Goal: Task Accomplishment & Management: Manage account settings

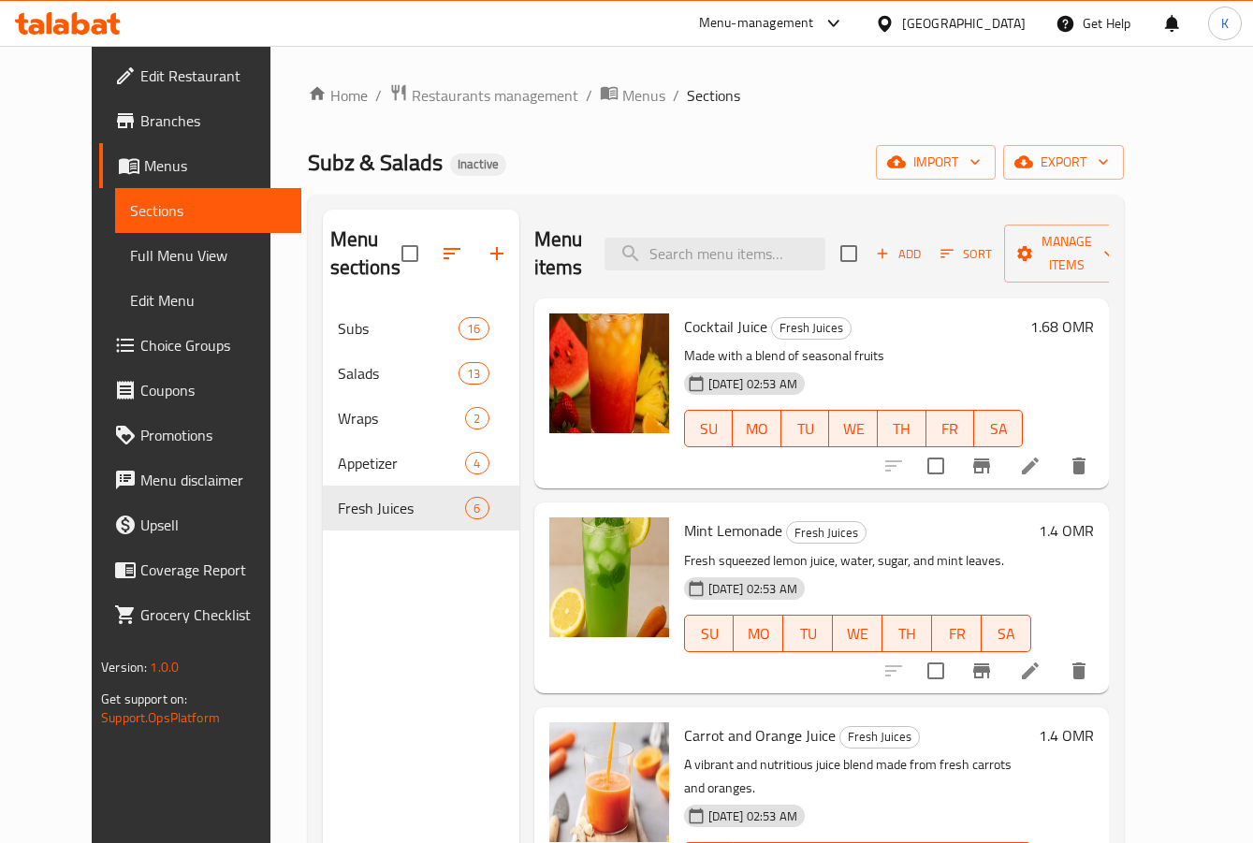
click at [85, 18] on icon at bounding box center [68, 23] width 106 height 22
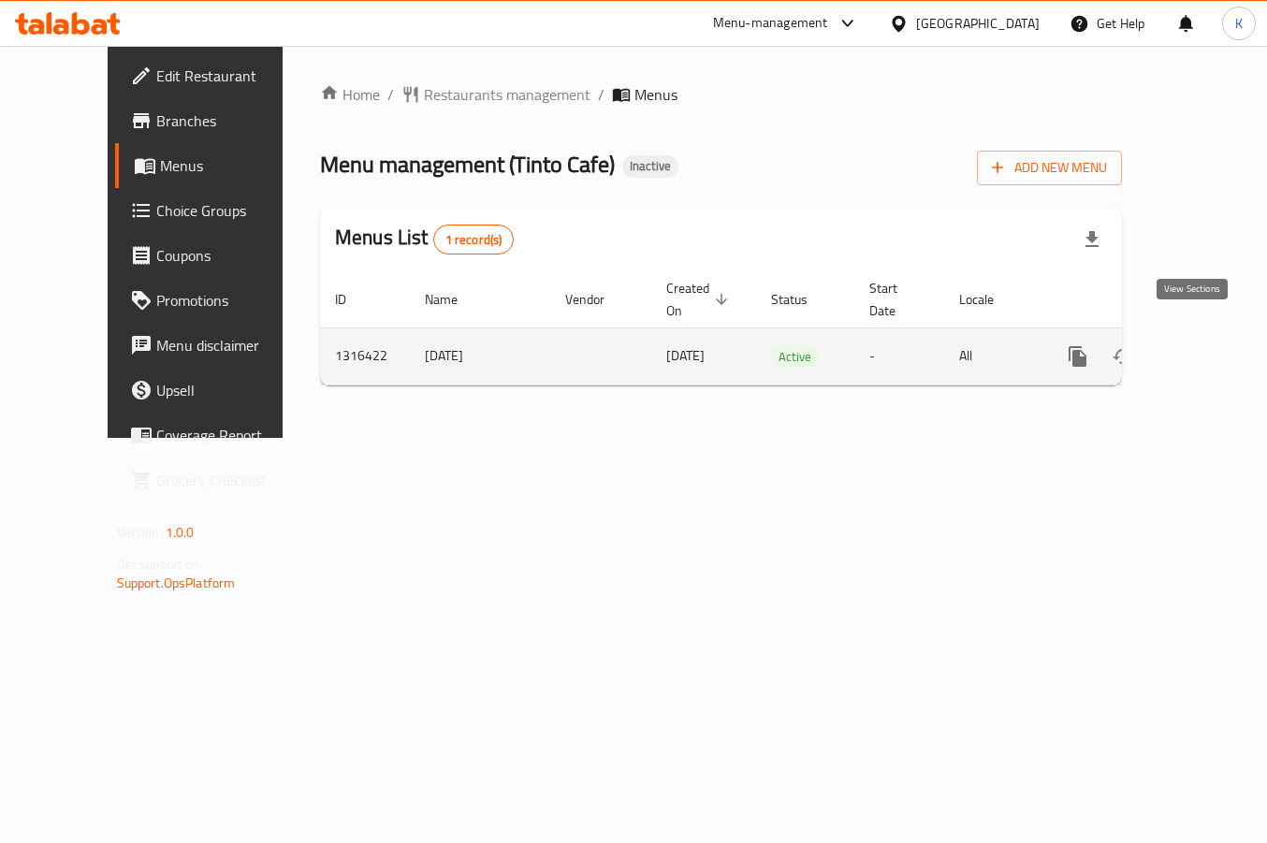
click at [1202, 345] on icon "enhanced table" at bounding box center [1213, 356] width 22 height 22
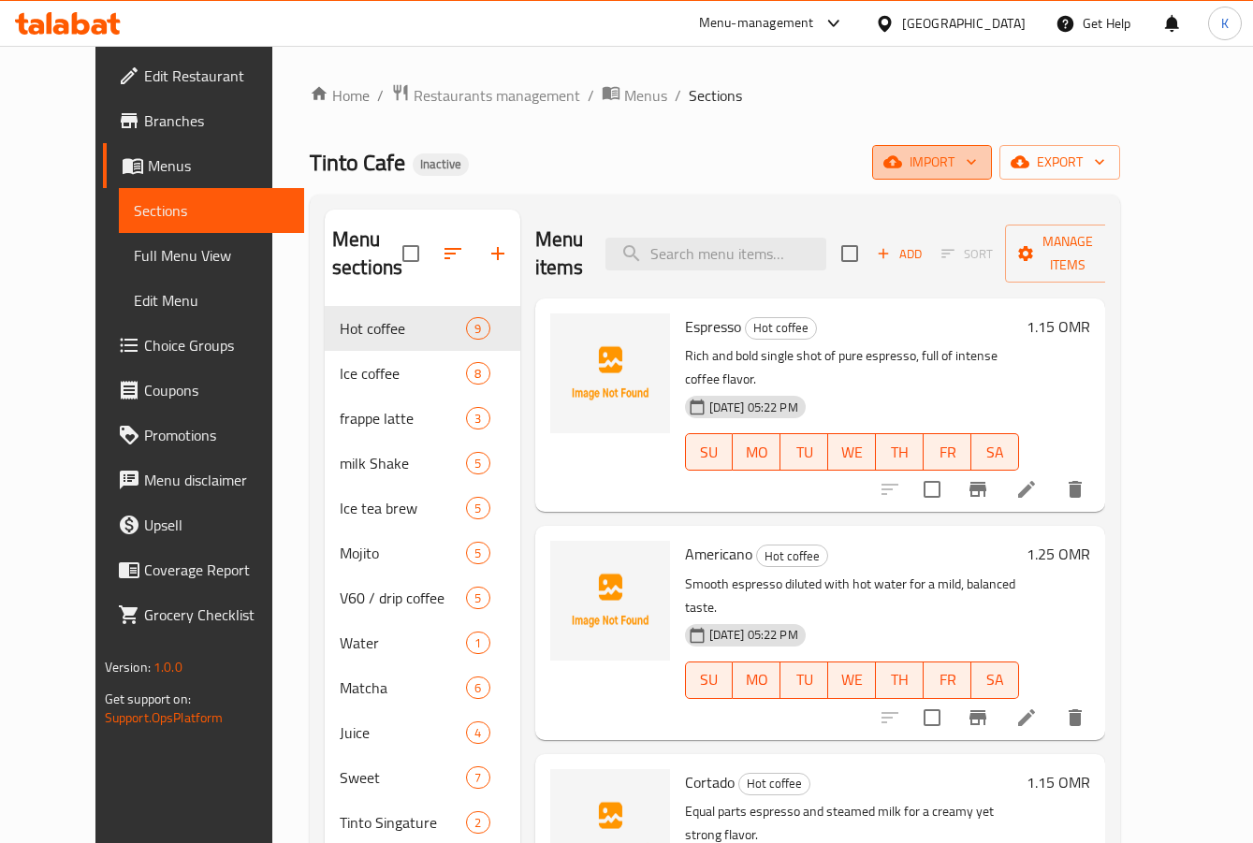
click at [977, 164] on span "import" at bounding box center [932, 162] width 90 height 23
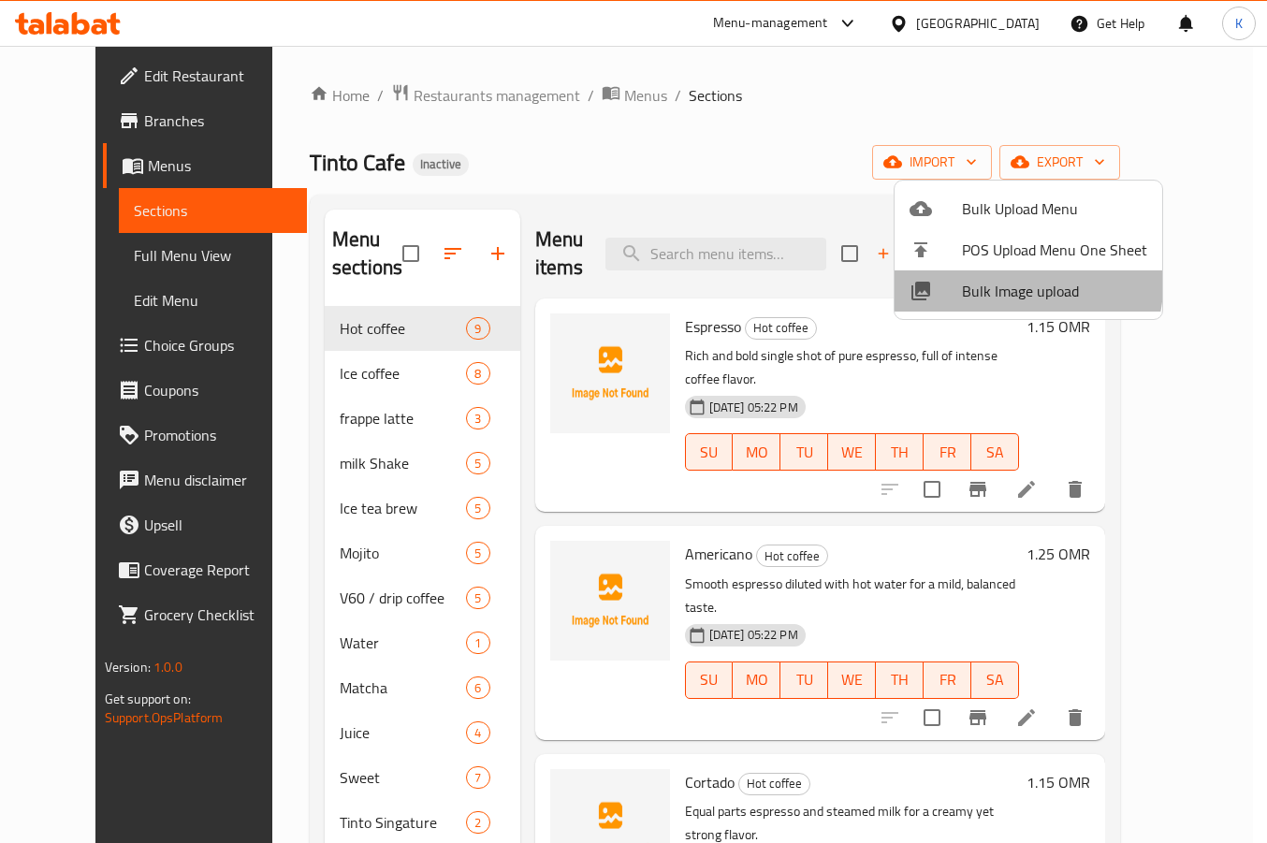
click at [1022, 285] on span "Bulk Image upload" at bounding box center [1054, 291] width 185 height 22
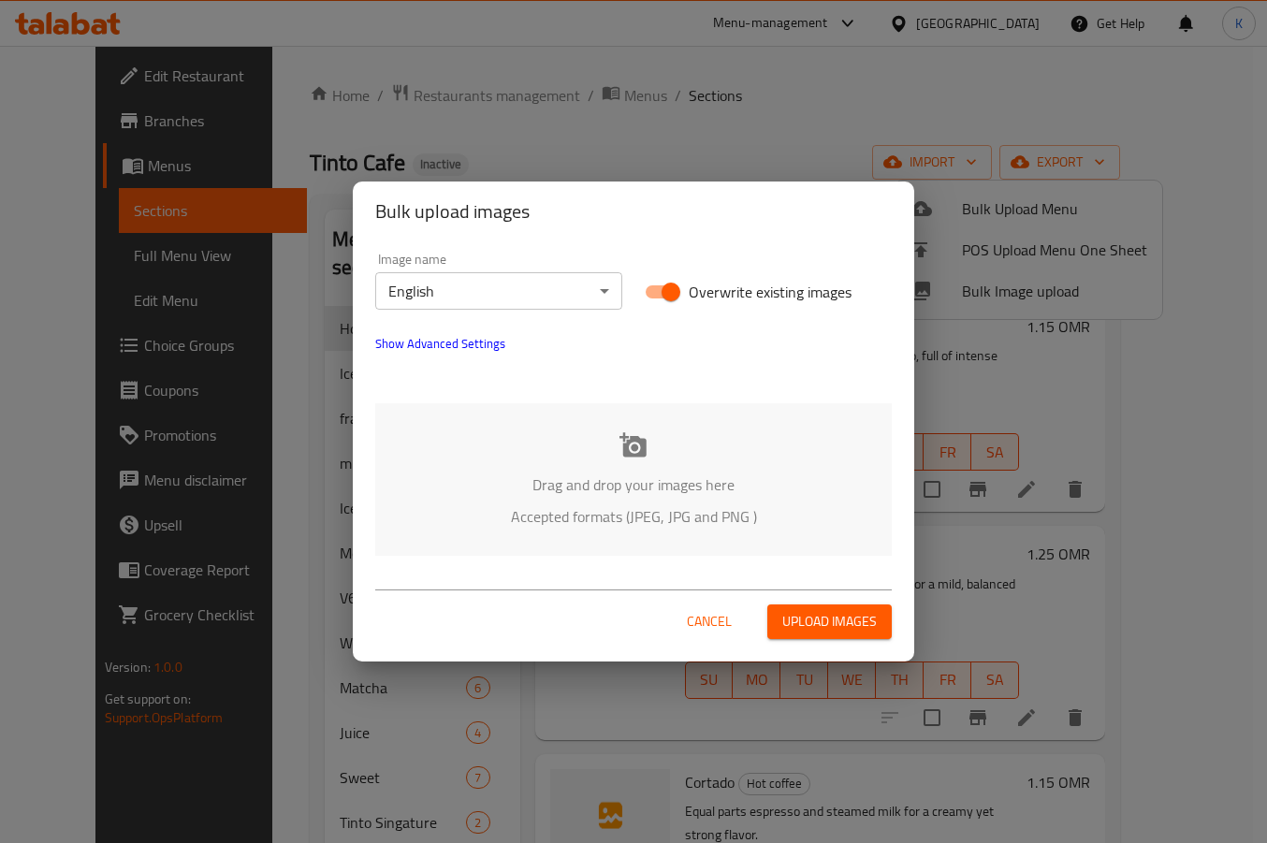
click at [616, 452] on div "Drag and drop your images here Accepted formats (JPEG, JPG and PNG )" at bounding box center [633, 479] width 517 height 153
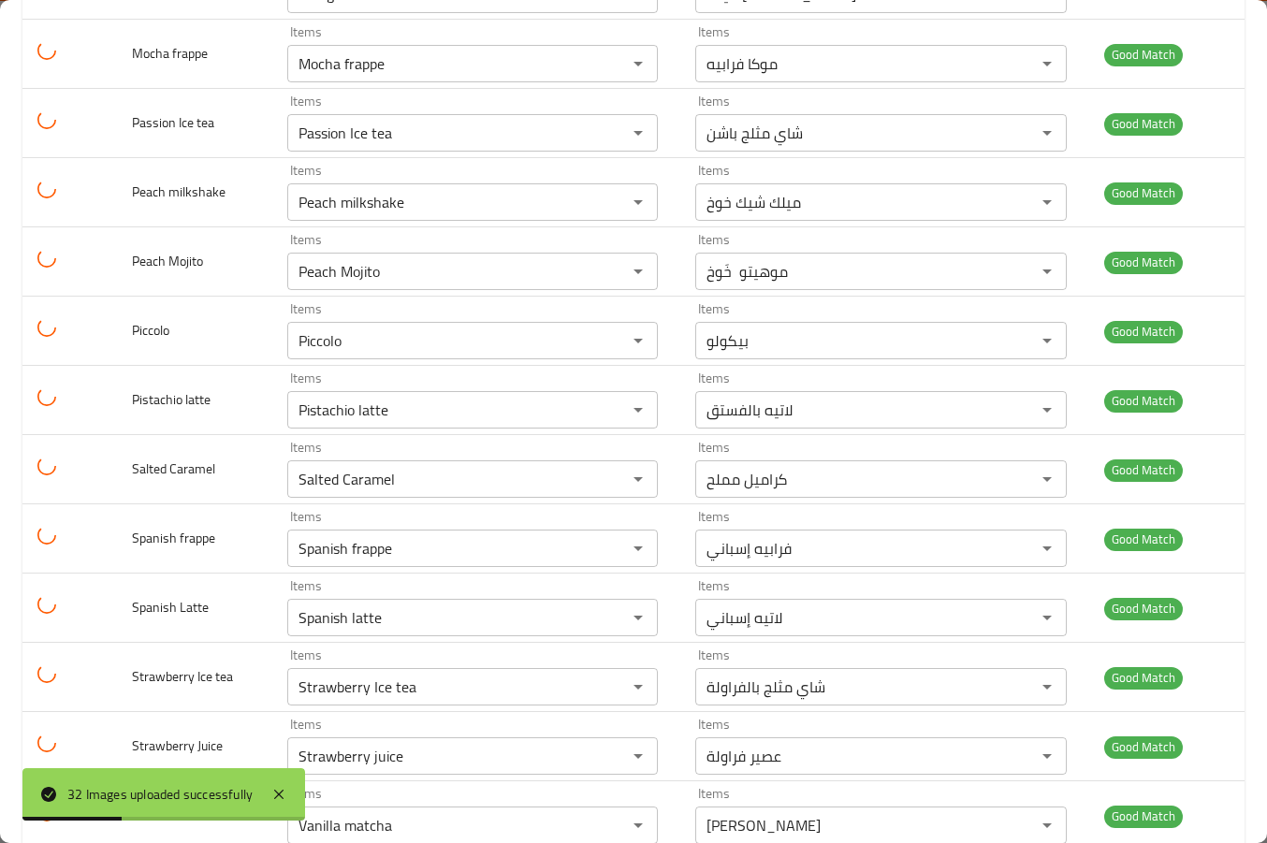
scroll to position [1697, 0]
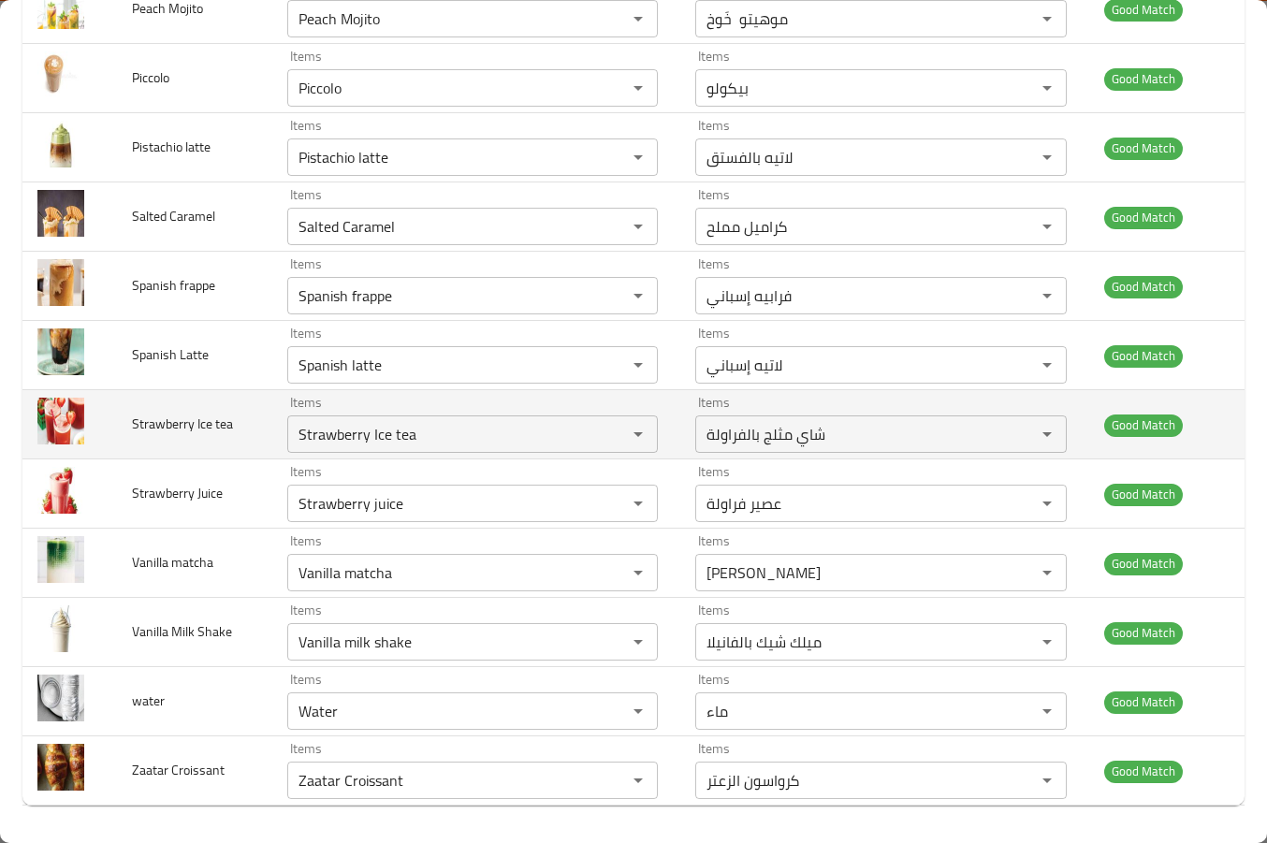
click at [680, 417] on td "Items شاي مثلج بالفراولة Items" at bounding box center [884, 424] width 409 height 69
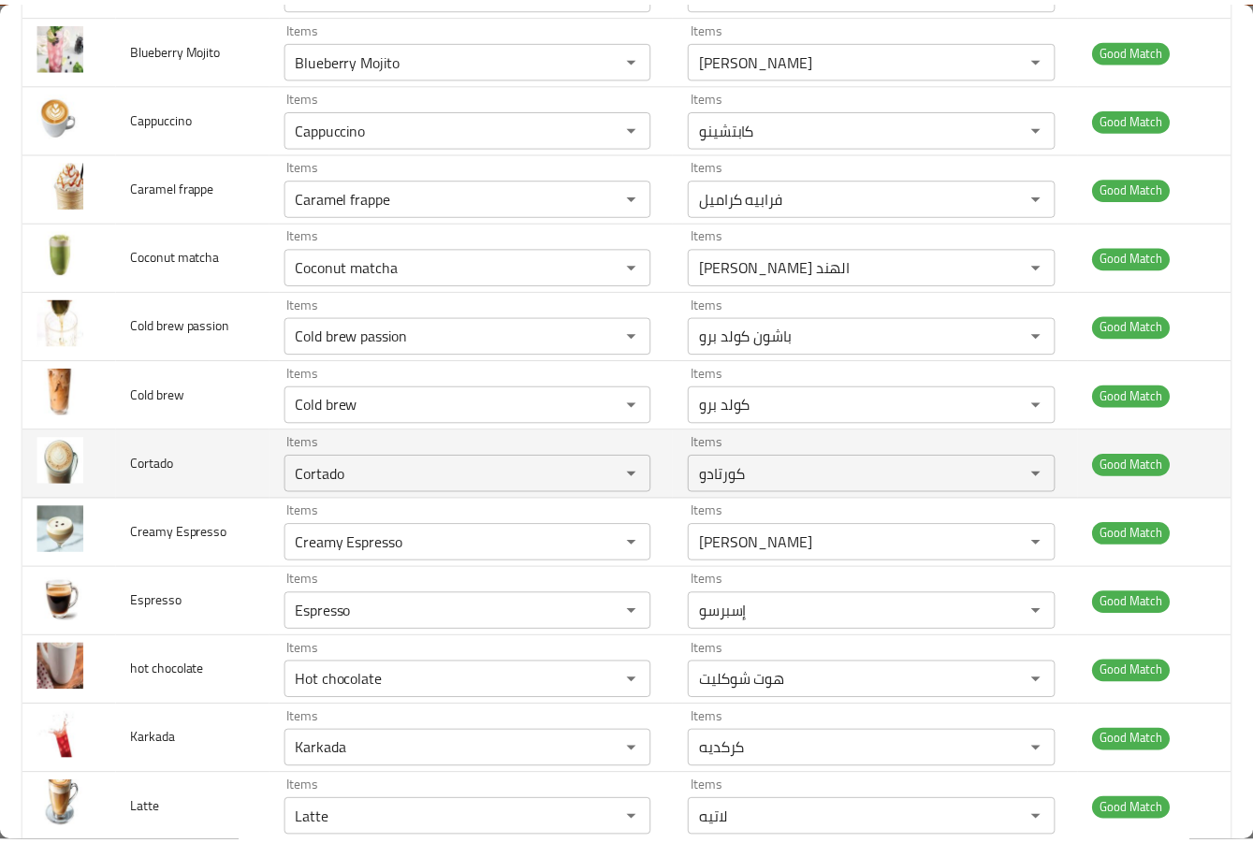
scroll to position [0, 0]
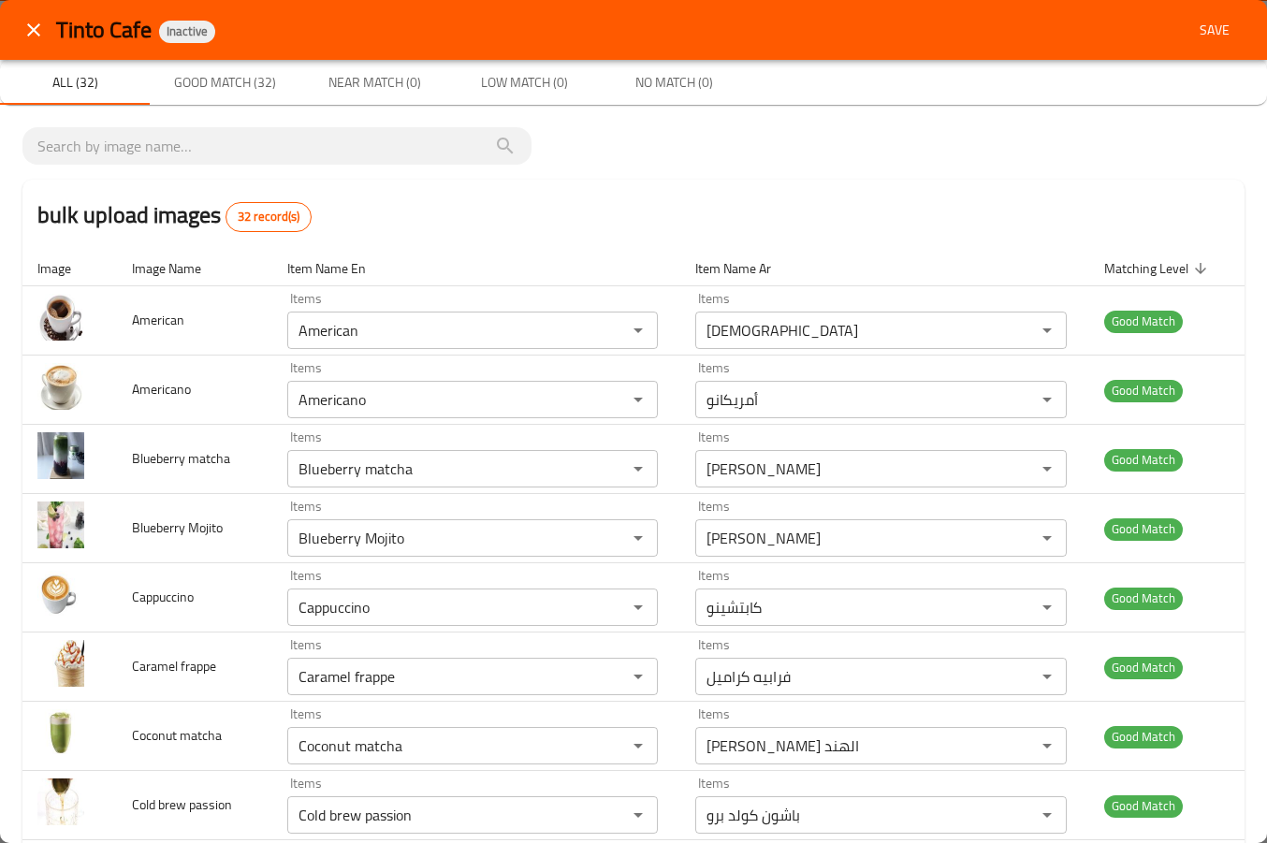
click at [1194, 36] on span "Save" at bounding box center [1214, 30] width 45 height 23
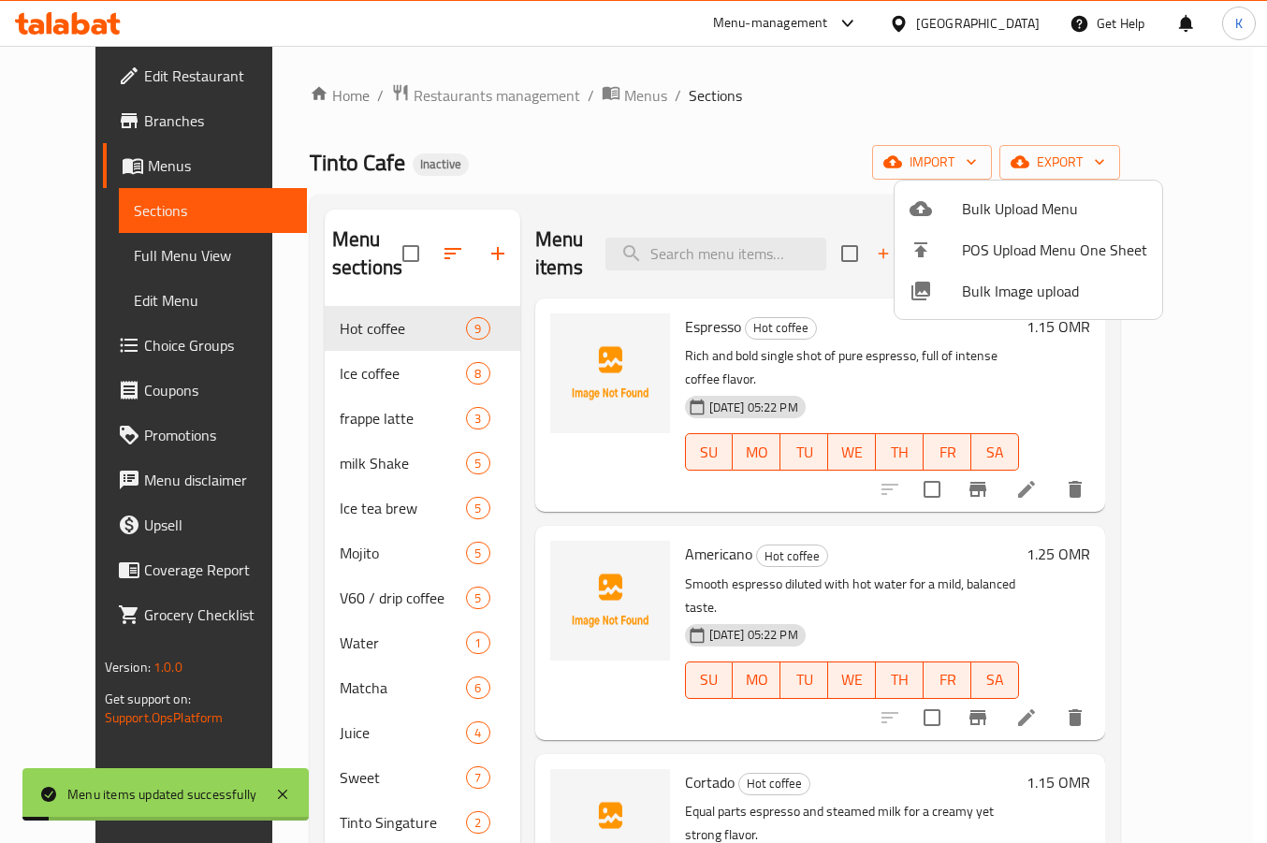
click at [83, 267] on div at bounding box center [633, 421] width 1267 height 843
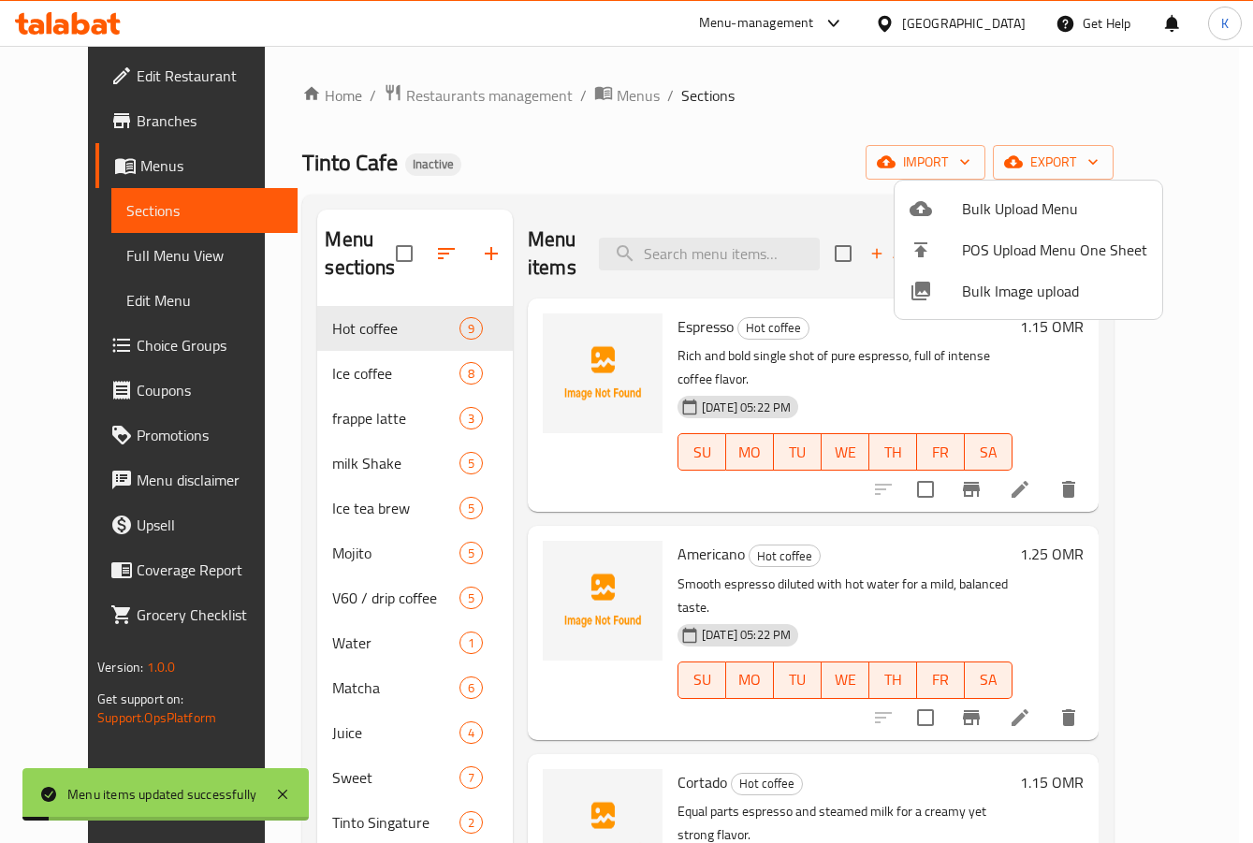
click at [126, 267] on span "Full Menu View" at bounding box center [204, 255] width 156 height 22
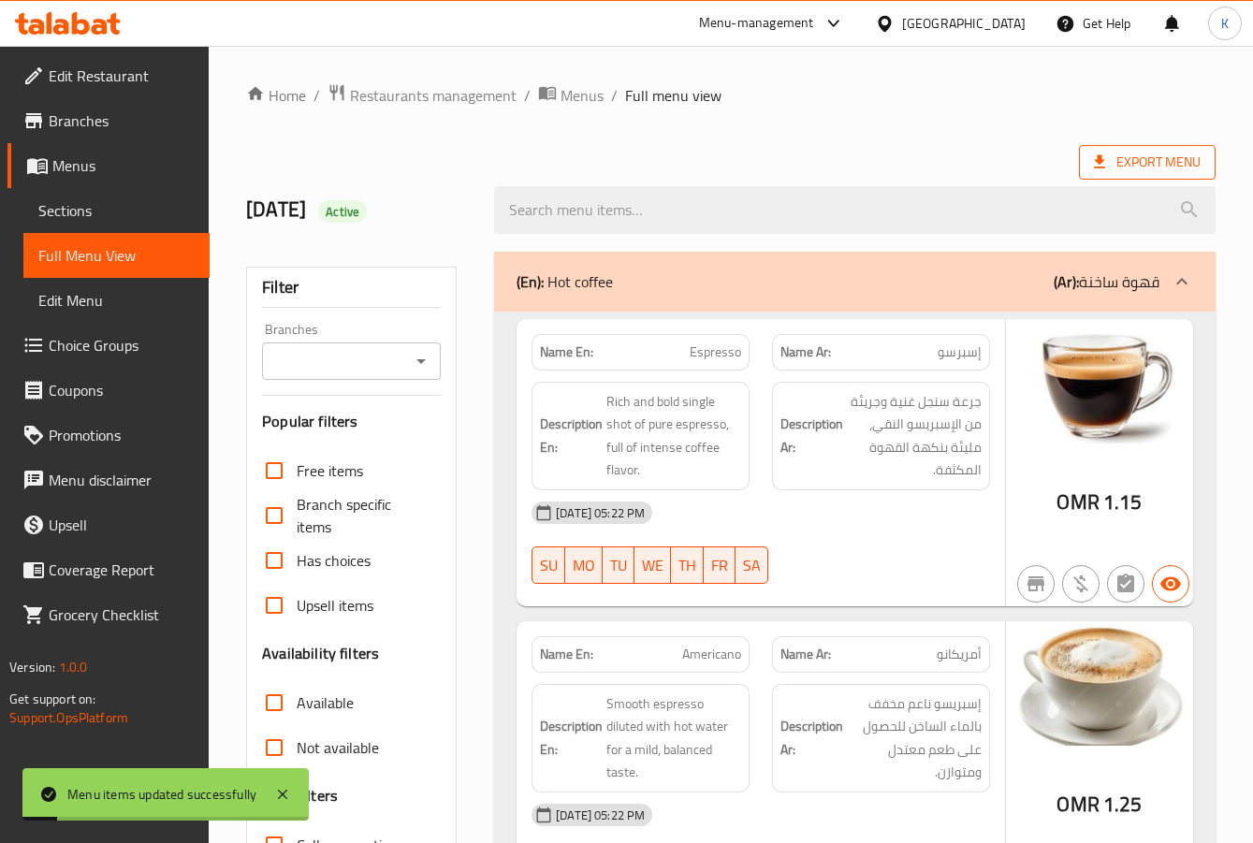
click at [1141, 170] on span "Export Menu" at bounding box center [1147, 162] width 107 height 23
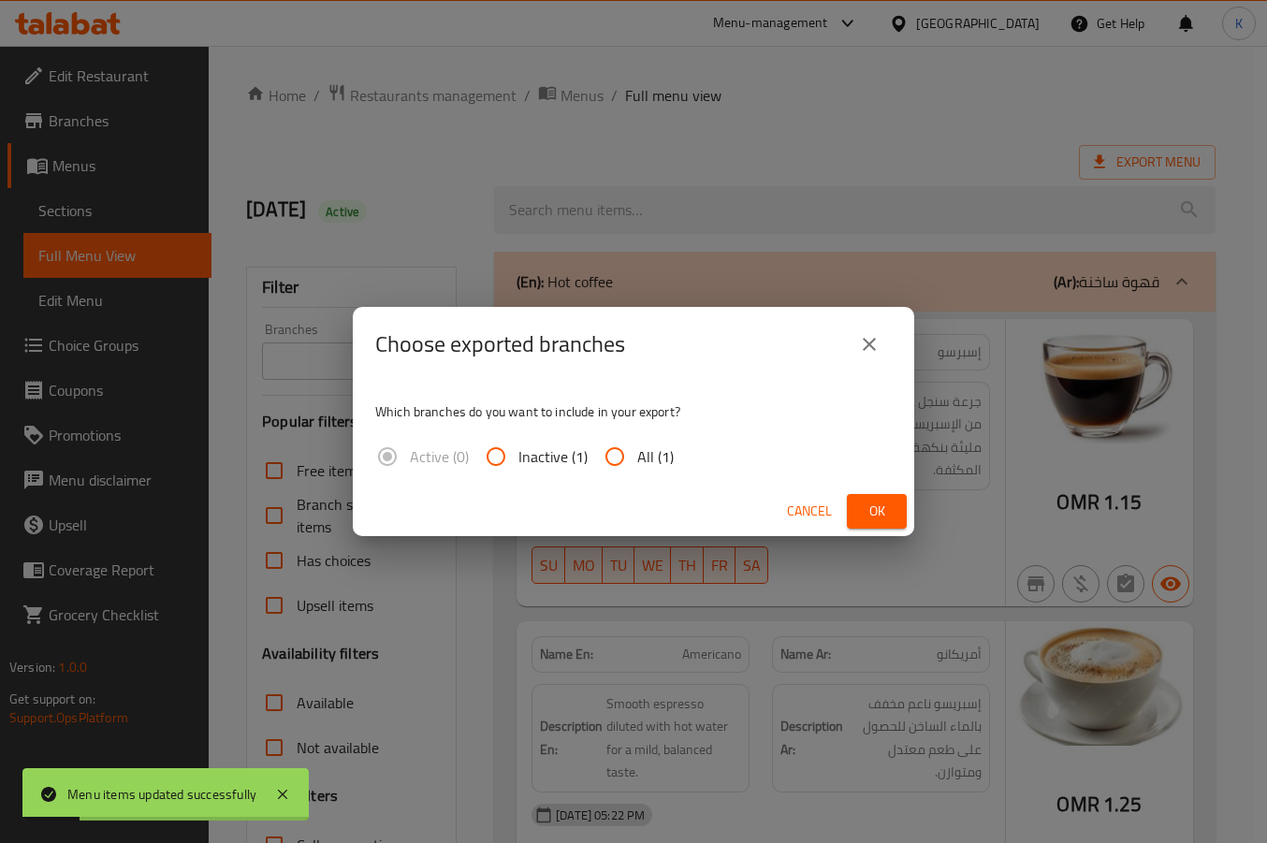
click at [634, 465] on input "All (1)" at bounding box center [614, 456] width 45 height 45
radio input "true"
click at [882, 505] on span "Ok" at bounding box center [877, 511] width 30 height 23
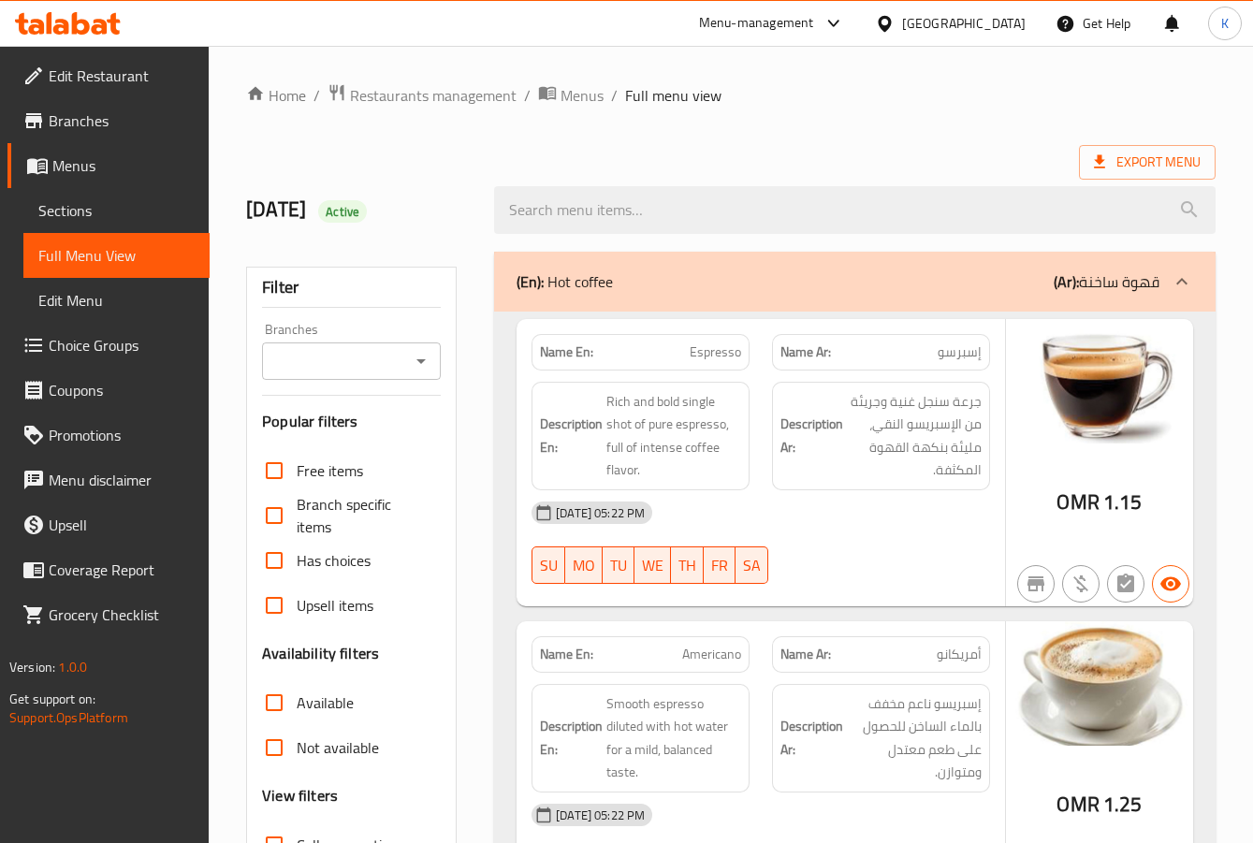
click at [994, 17] on div "Oman" at bounding box center [964, 23] width 124 height 21
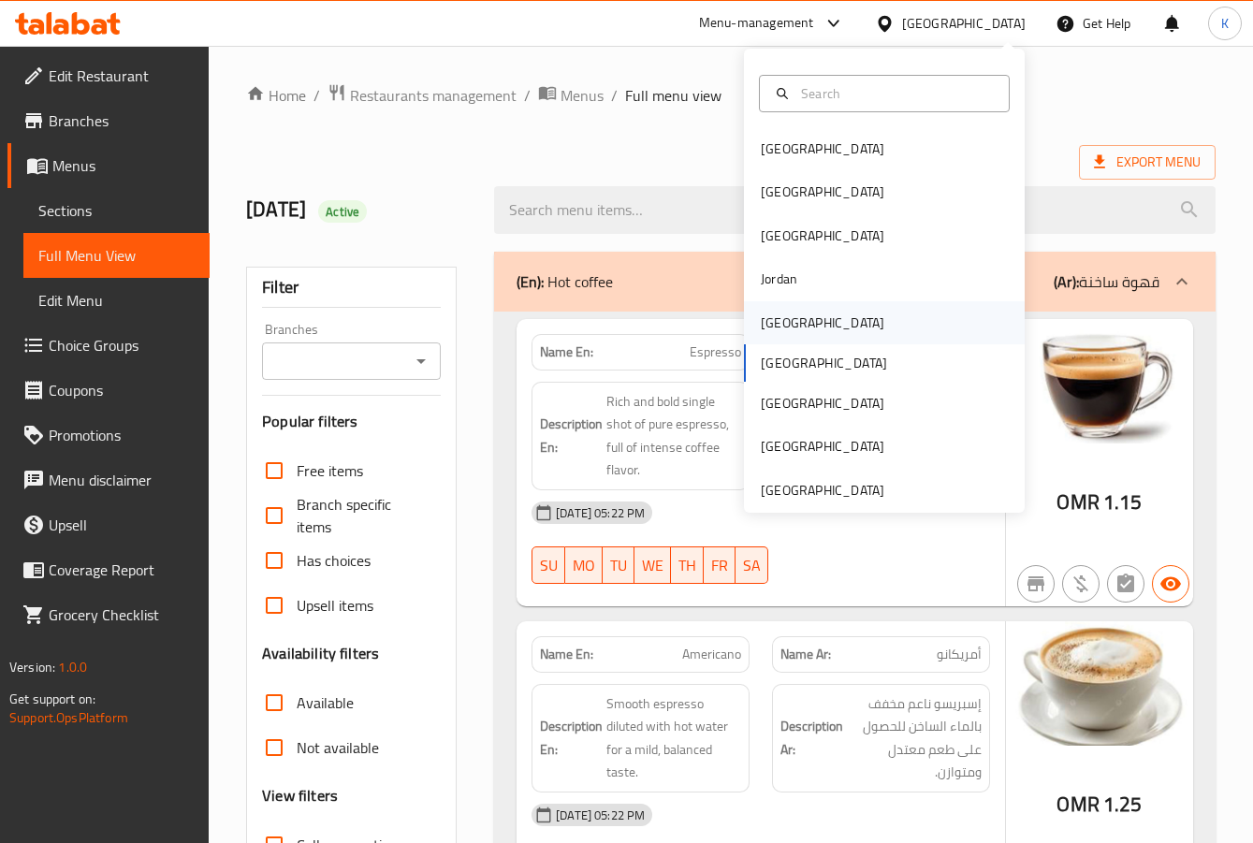
click at [765, 313] on div "Kuwait" at bounding box center [823, 323] width 124 height 21
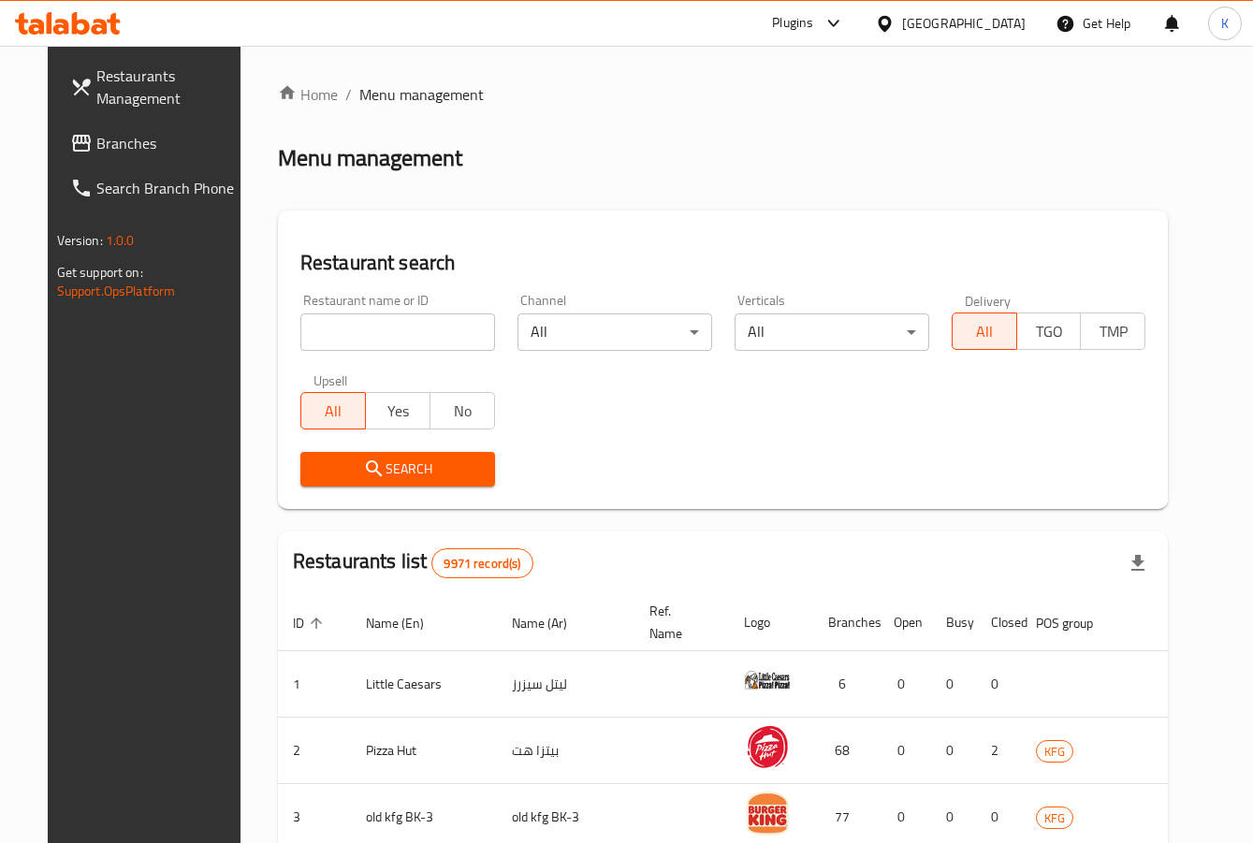
click at [96, 135] on span "Branches" at bounding box center [169, 143] width 146 height 22
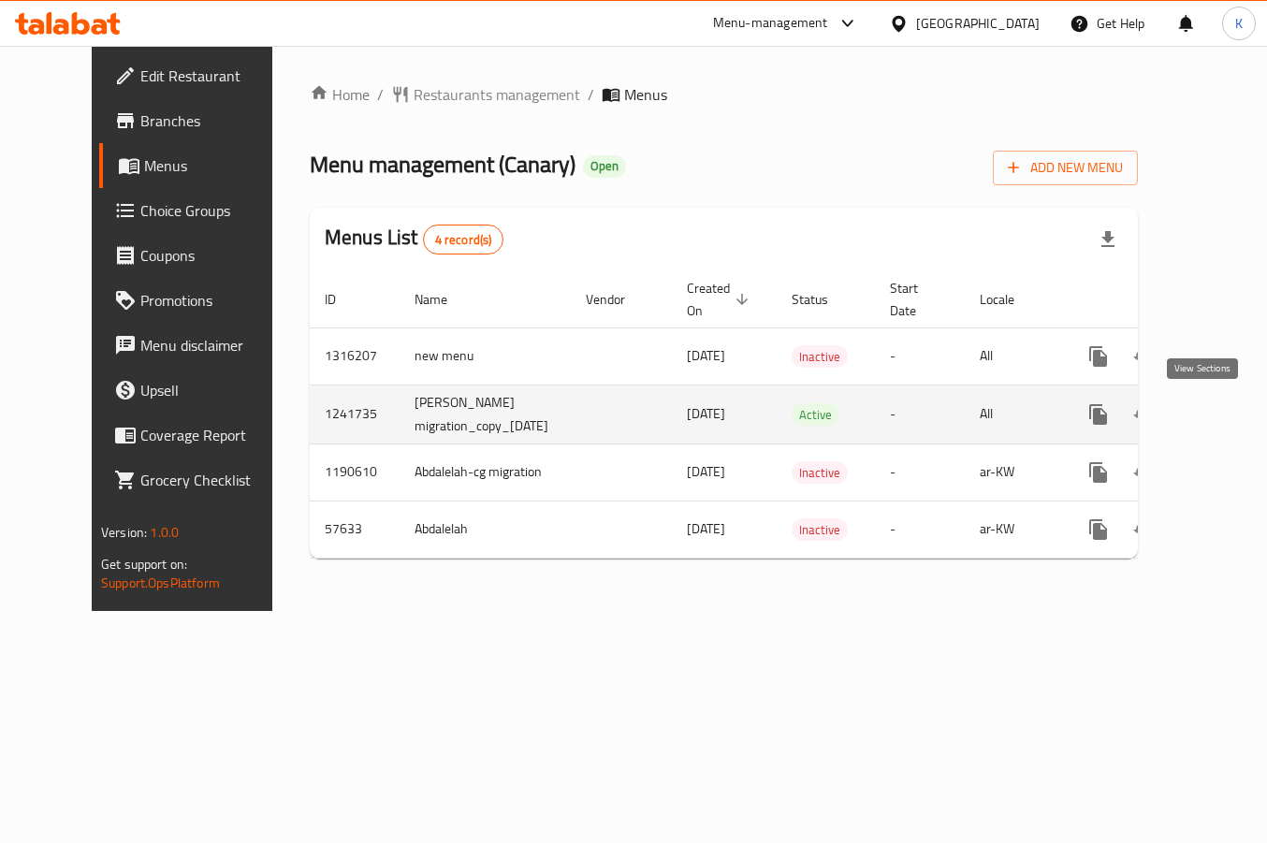
click at [1222, 407] on icon "enhanced table" at bounding box center [1233, 414] width 22 height 22
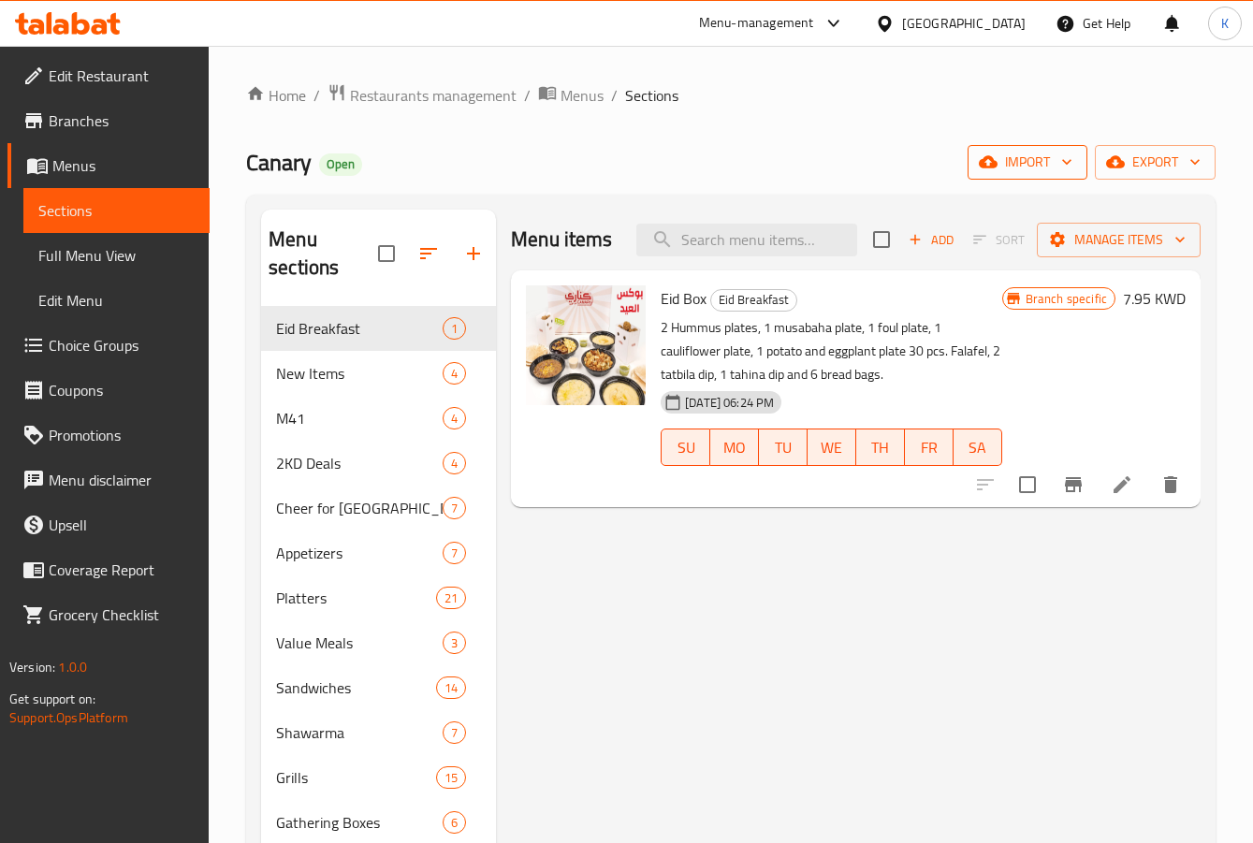
click at [1047, 157] on span "import" at bounding box center [1028, 162] width 90 height 23
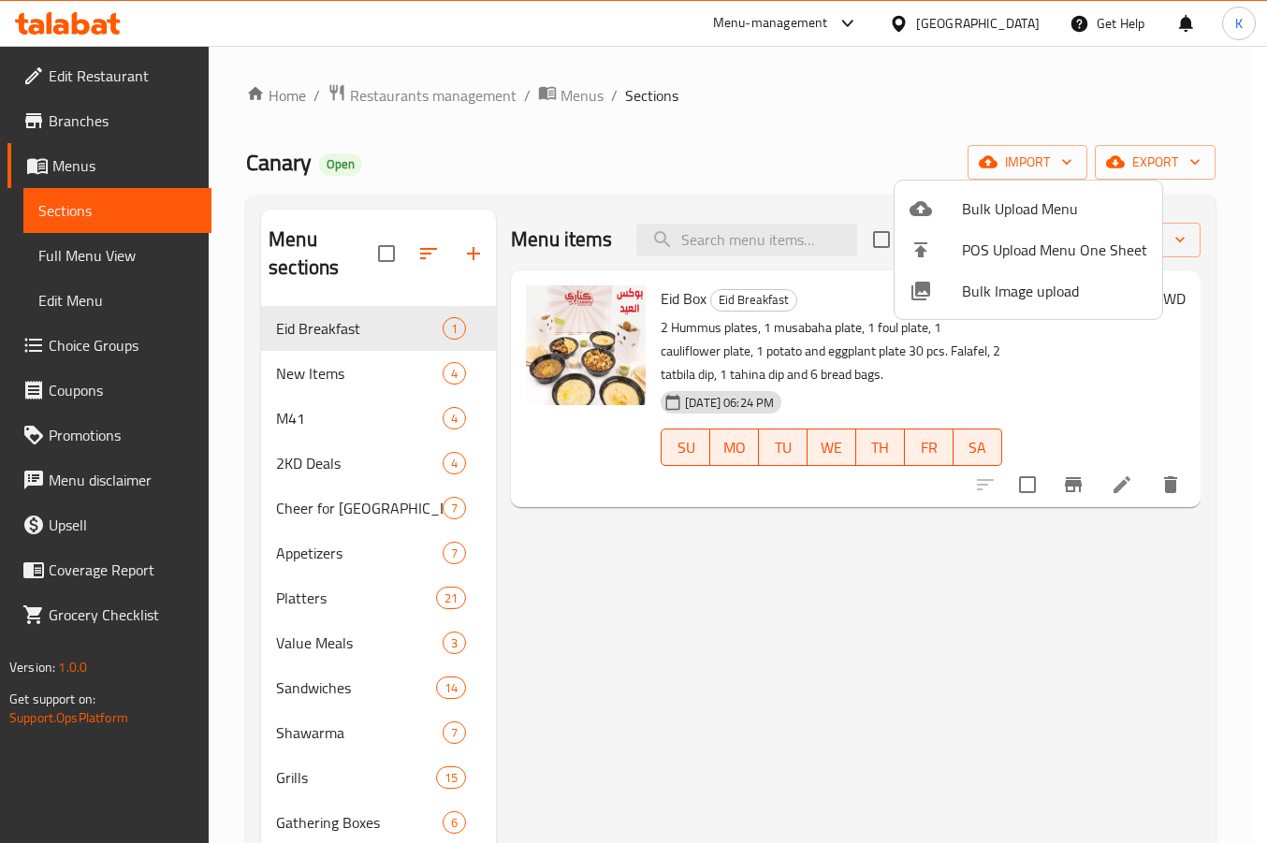
click at [1032, 272] on li "Bulk Image upload" at bounding box center [1029, 290] width 268 height 41
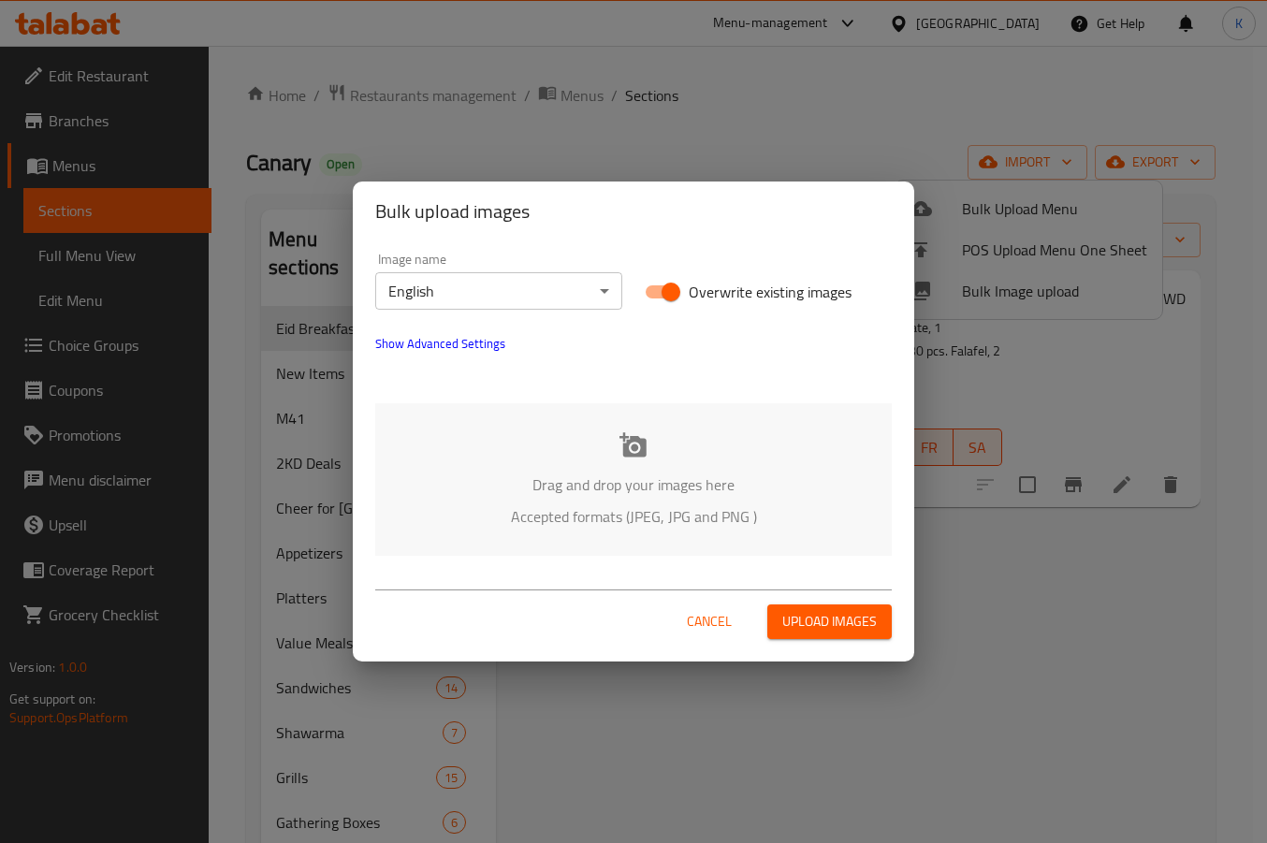
click at [610, 450] on div "Drag and drop your images here Accepted formats (JPEG, JPG and PNG )" at bounding box center [633, 479] width 517 height 153
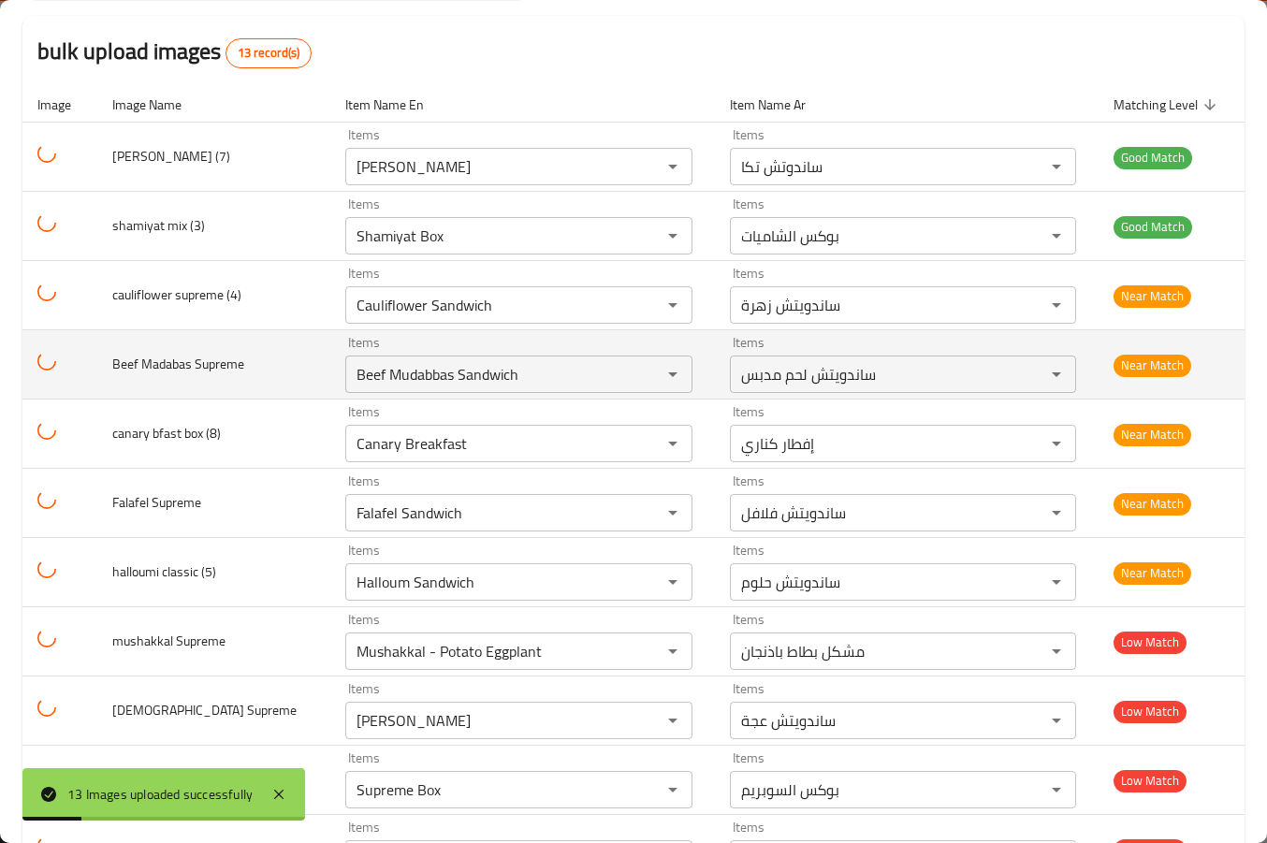
scroll to position [187, 0]
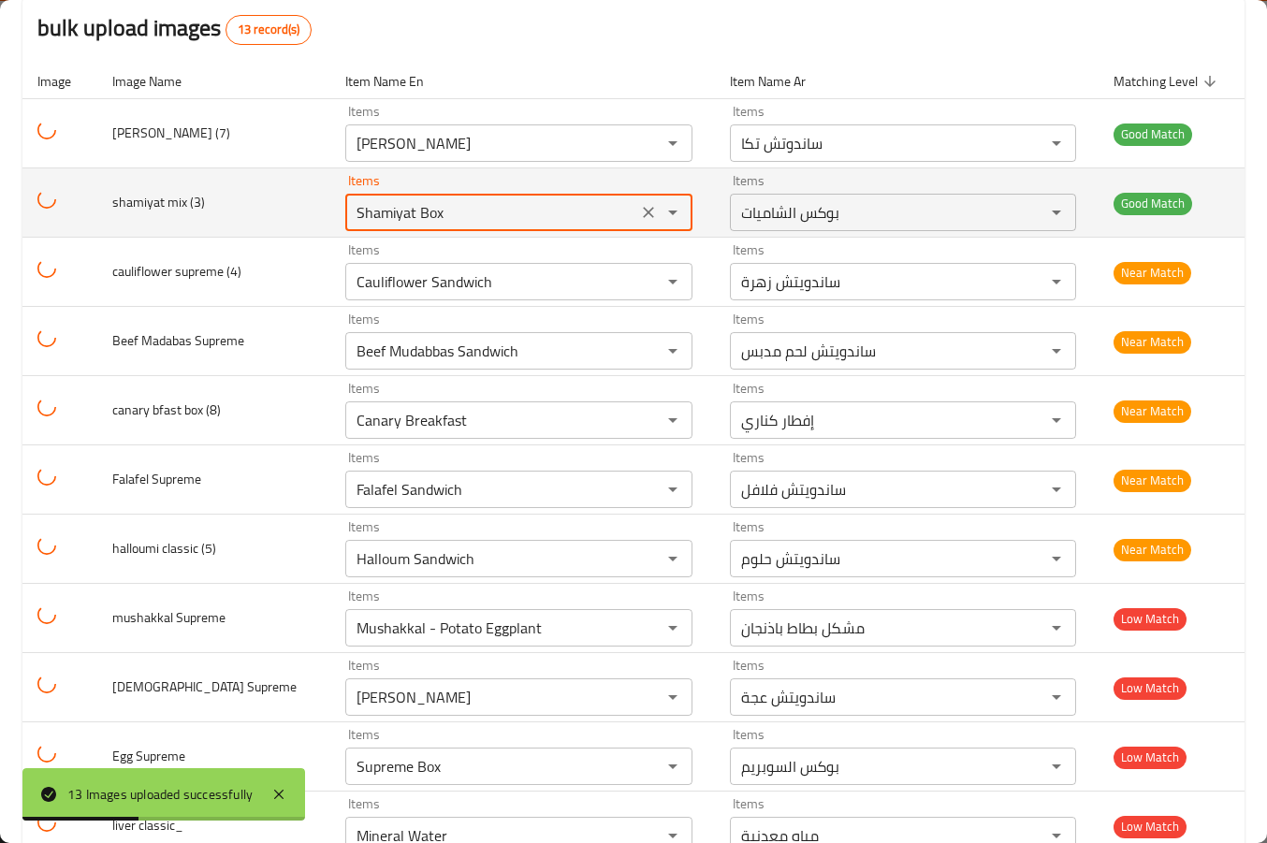
click at [438, 219] on \(3\) "Shamiyat Box" at bounding box center [491, 212] width 280 height 26
click at [437, 218] on \(3\) "Shamiyat Box" at bounding box center [491, 212] width 280 height 26
click at [434, 218] on \(3\) "Shamiyat Box" at bounding box center [491, 212] width 280 height 26
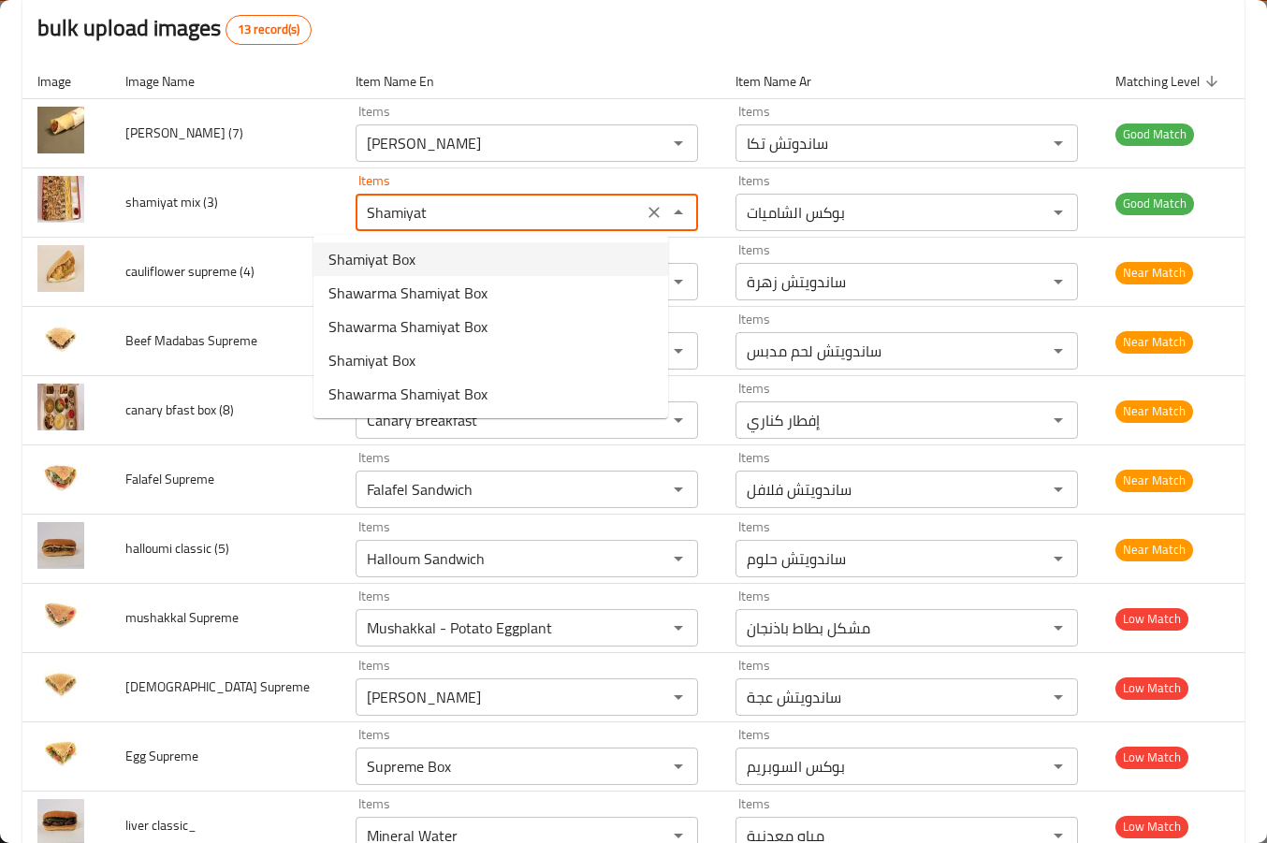
click at [390, 255] on span "Shamiyat Box" at bounding box center [371, 259] width 87 height 22
type \(3\) "Shamiyat Box"
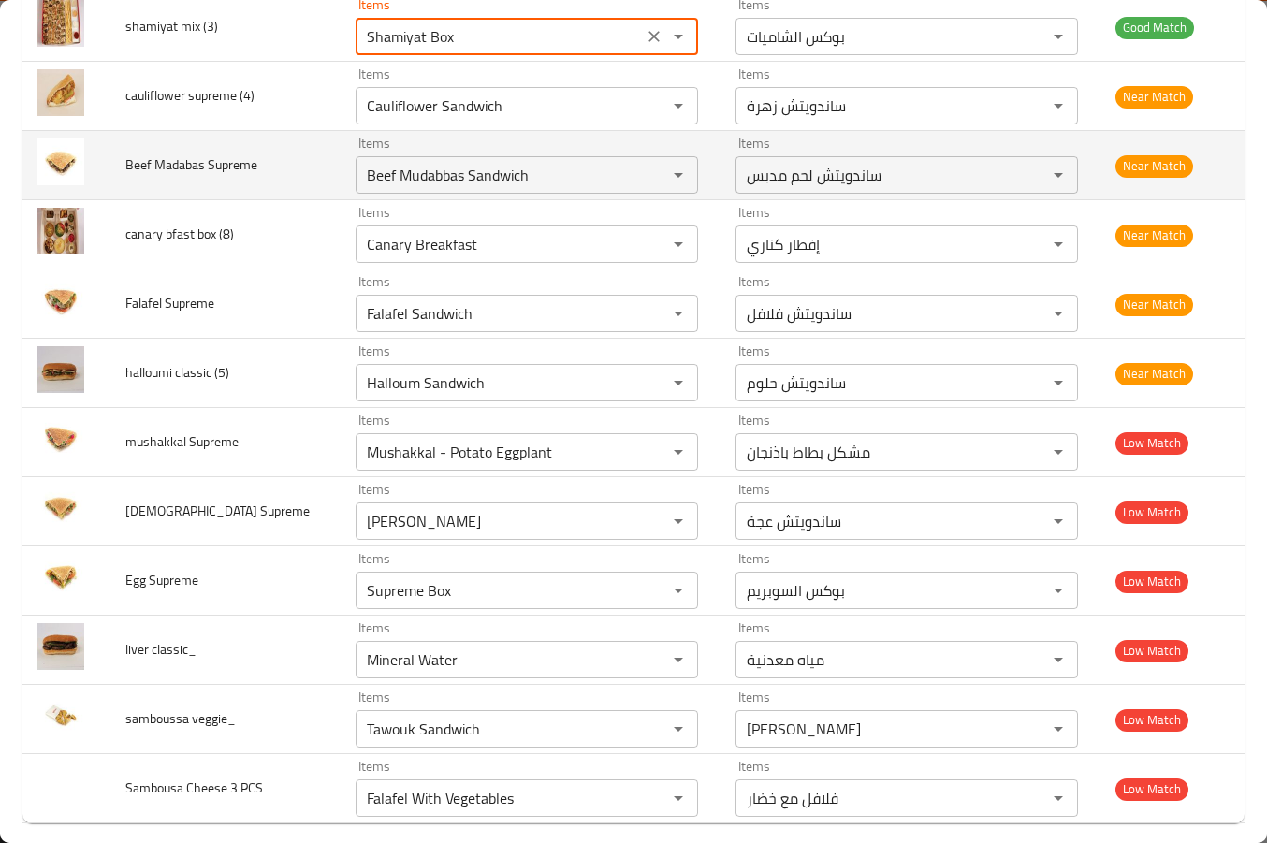
scroll to position [381, 0]
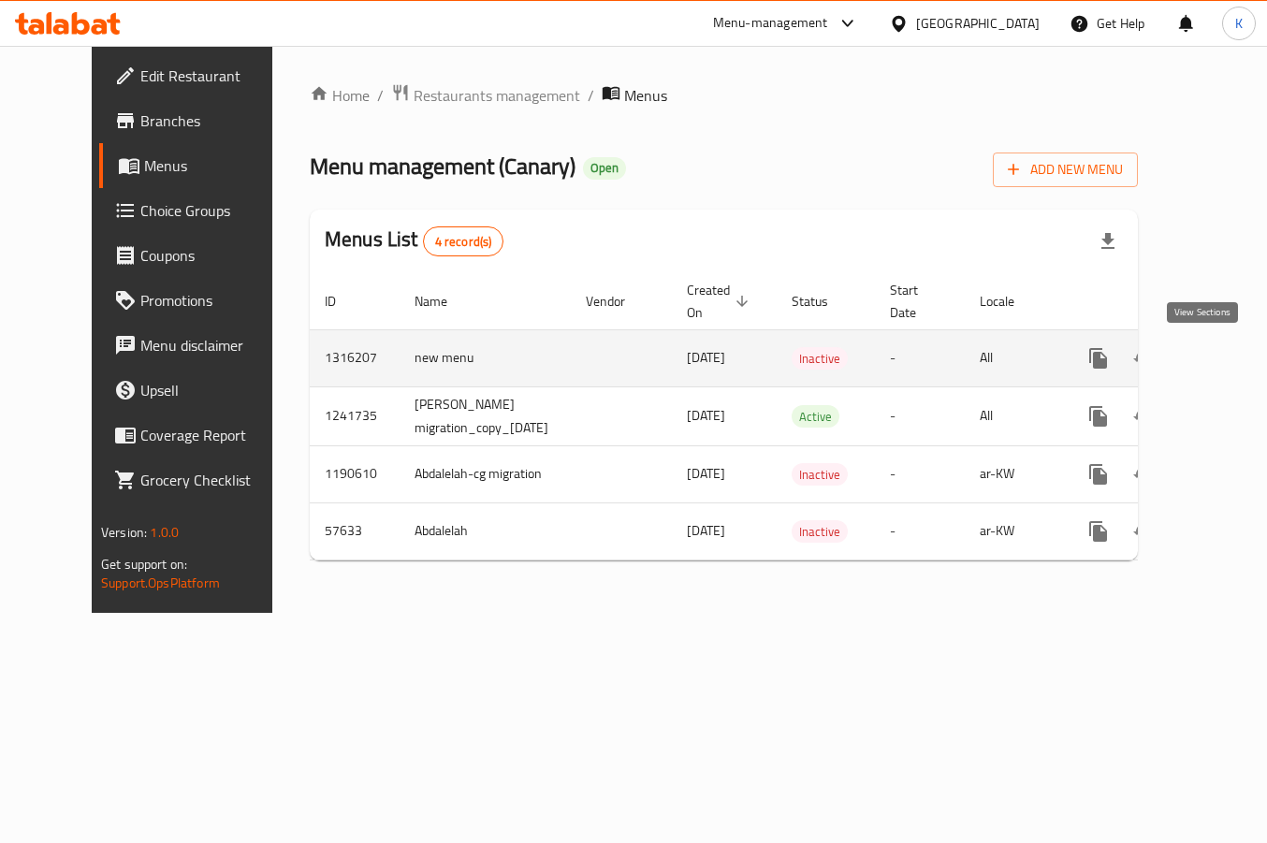
click at [1225, 357] on icon "enhanced table" at bounding box center [1233, 358] width 17 height 17
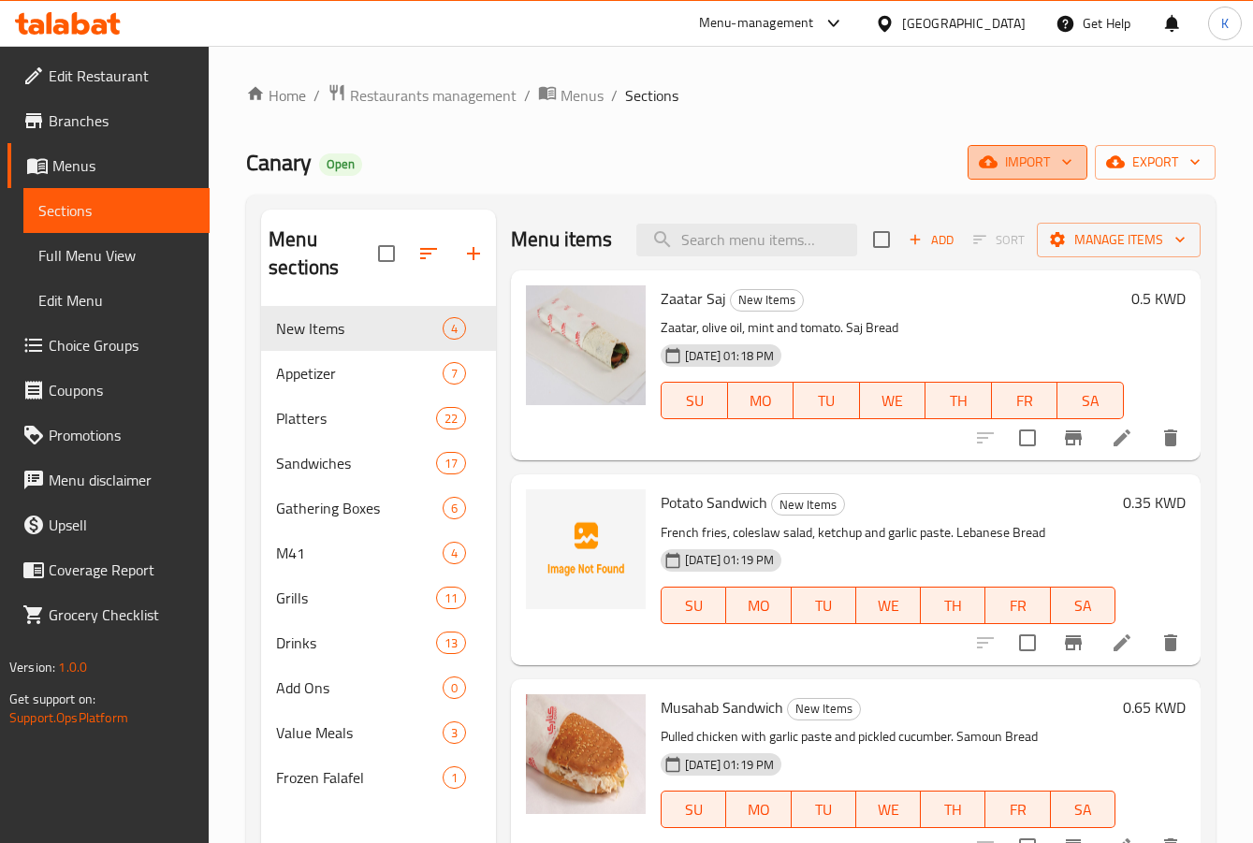
click at [1008, 168] on span "import" at bounding box center [1028, 162] width 90 height 23
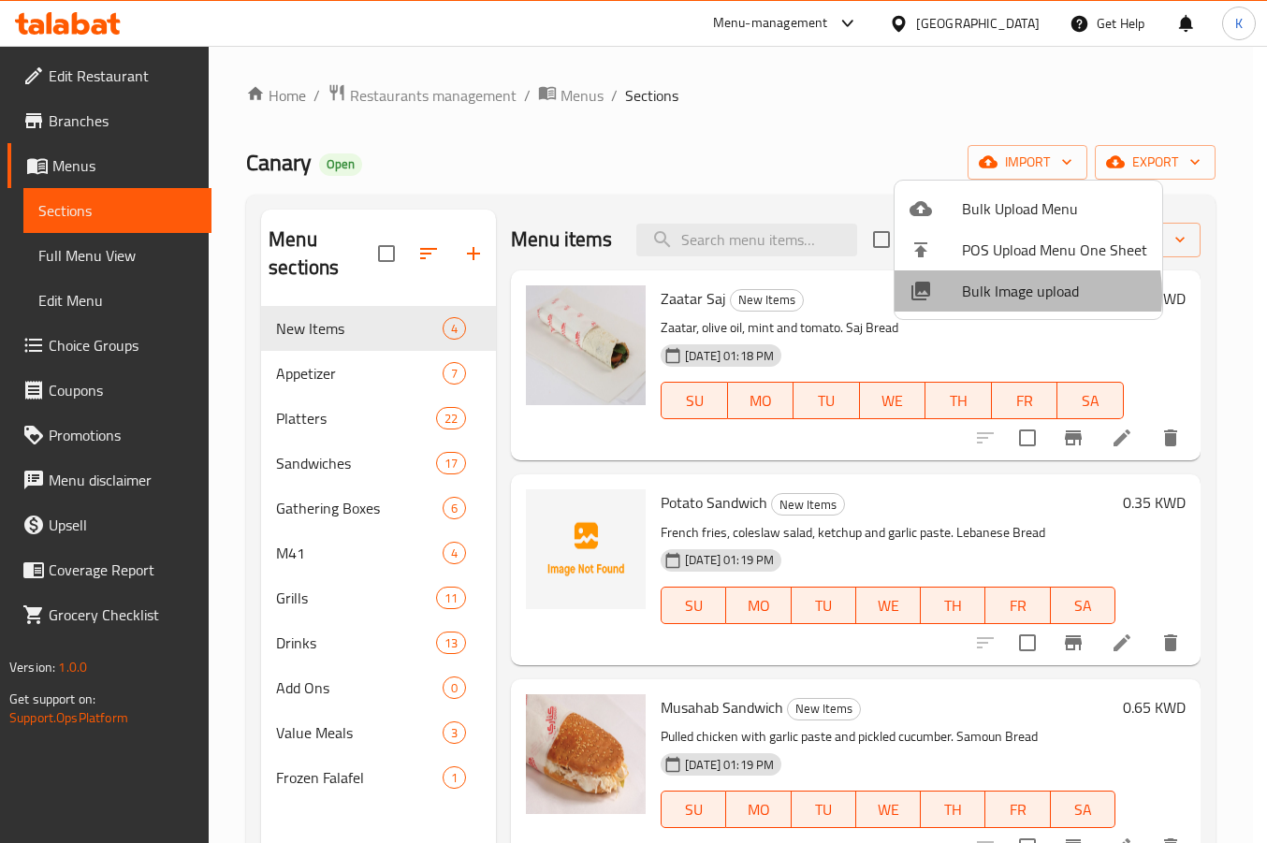
click at [994, 295] on span "Bulk Image upload" at bounding box center [1054, 291] width 185 height 22
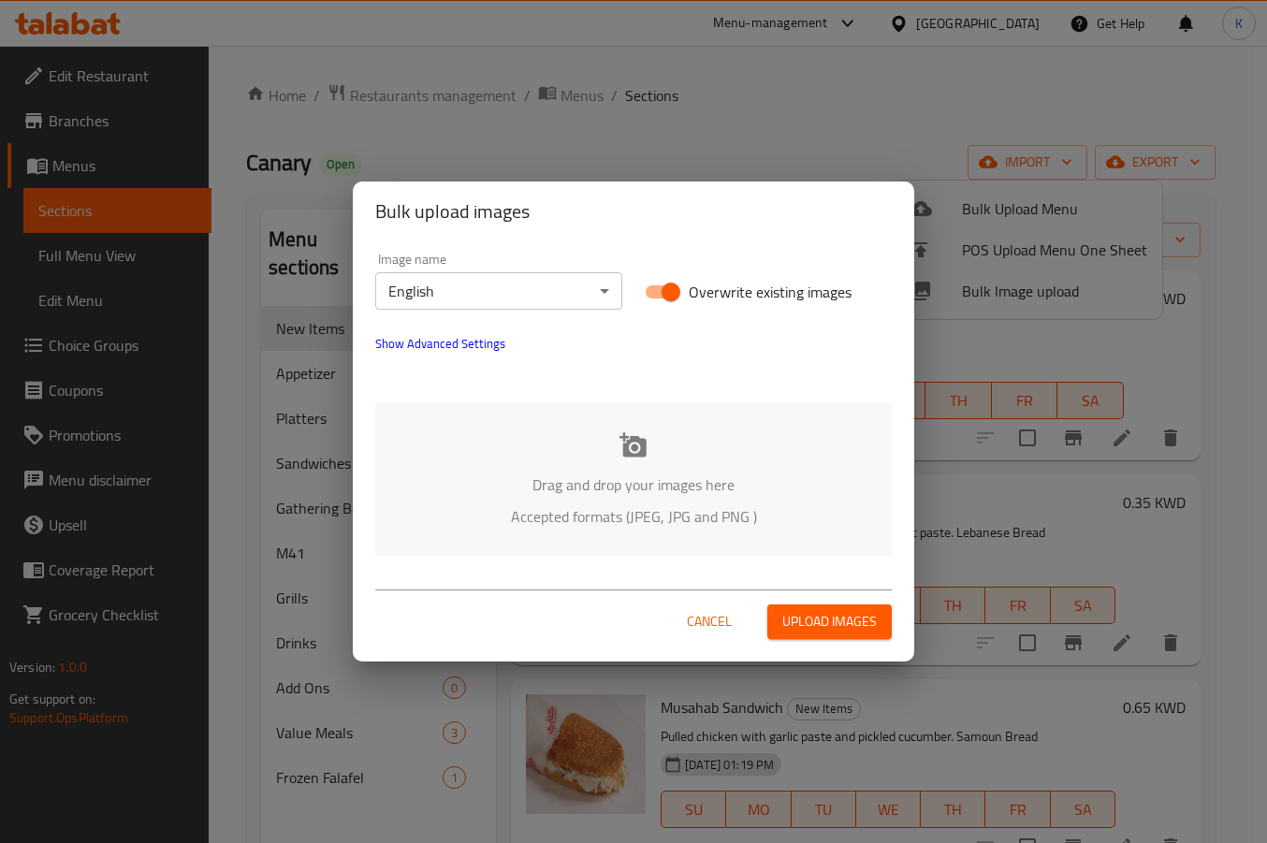
click at [569, 449] on div "Drag and drop your images here Accepted formats (JPEG, JPG and PNG )" at bounding box center [633, 479] width 517 height 153
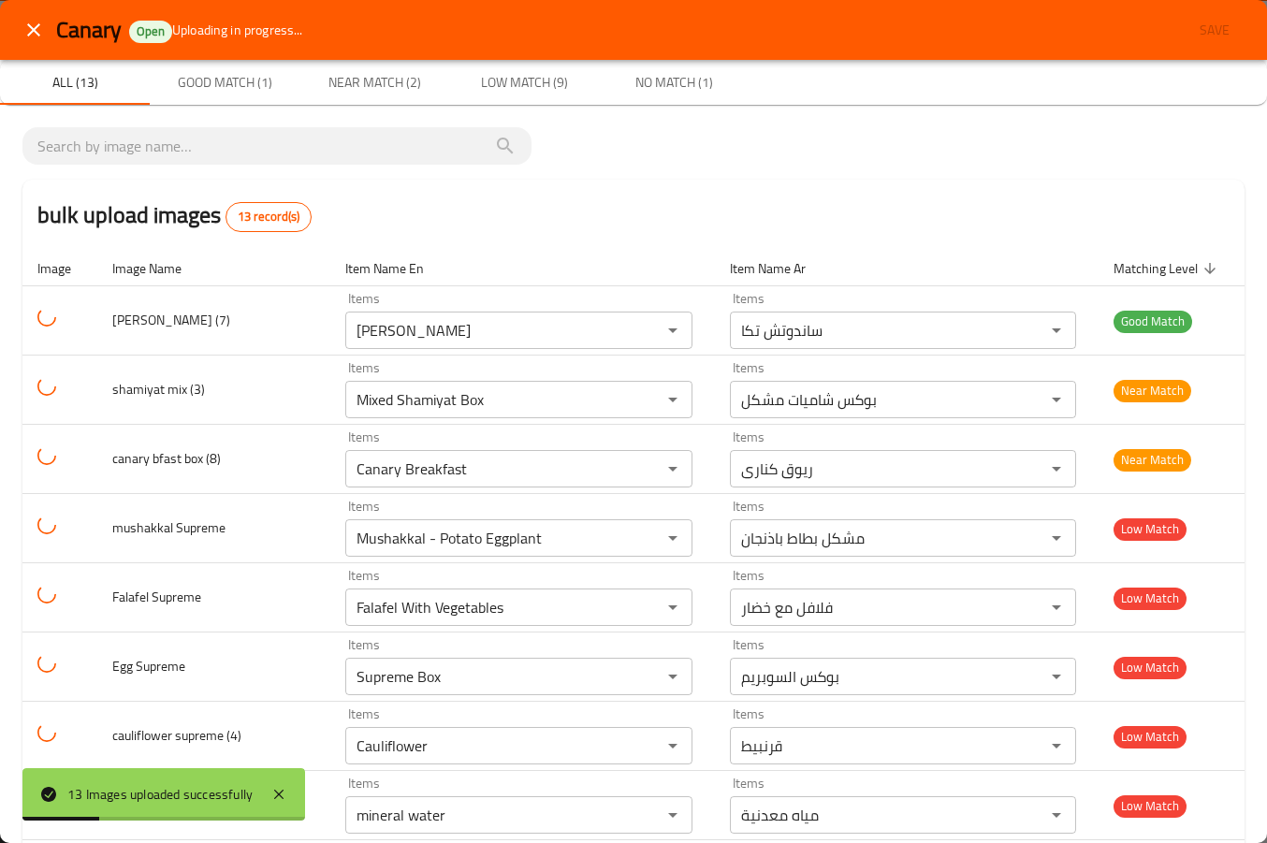
click at [30, 41] on button "close" at bounding box center [33, 29] width 45 height 45
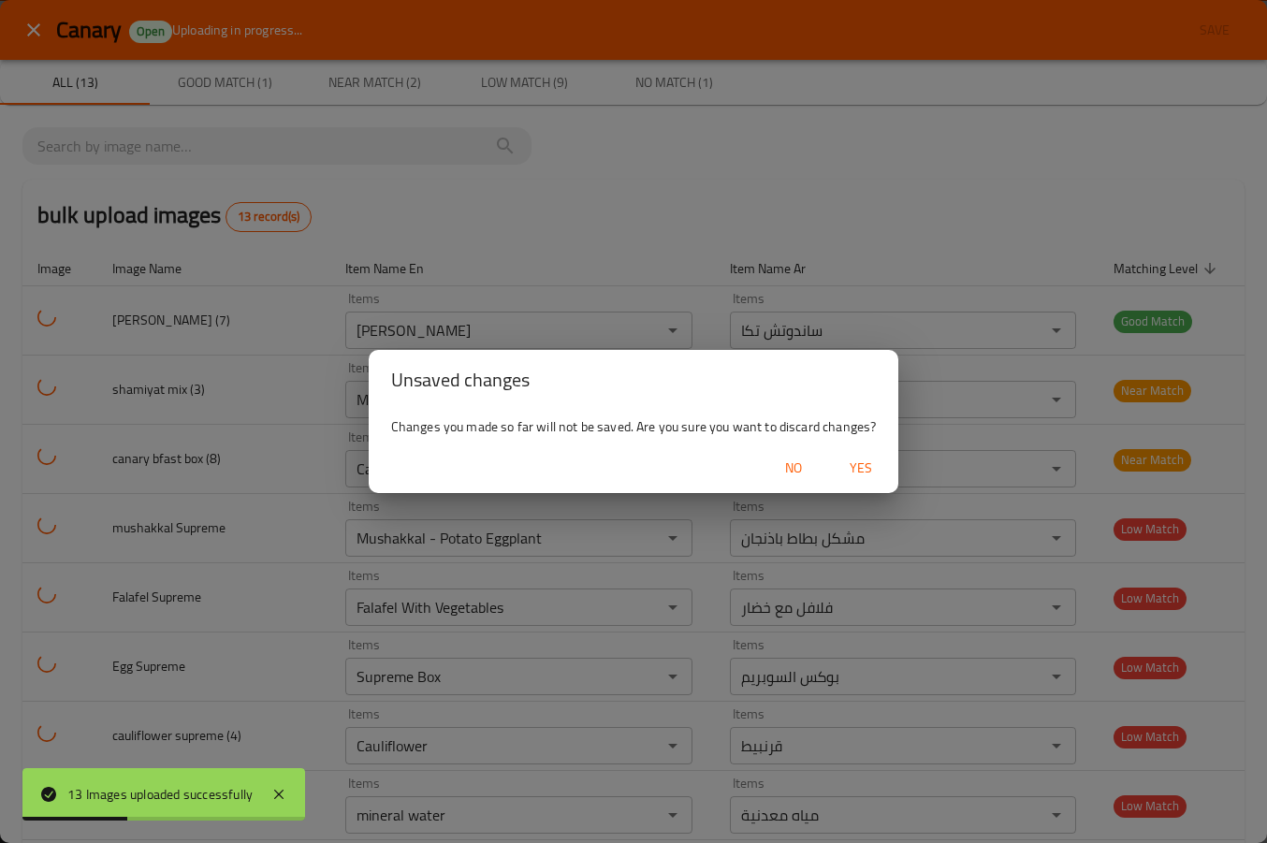
click at [858, 475] on span "Yes" at bounding box center [860, 468] width 45 height 23
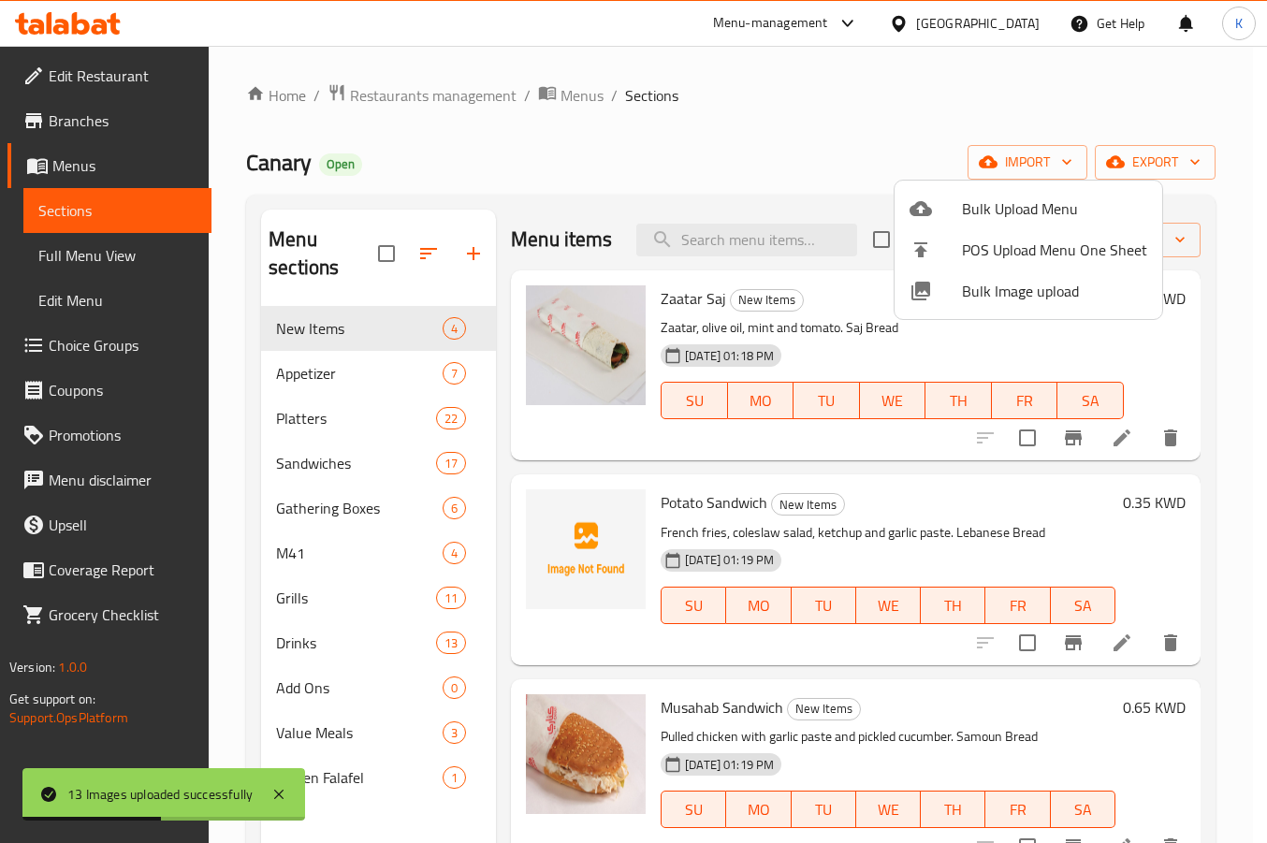
click at [607, 180] on div at bounding box center [633, 421] width 1267 height 843
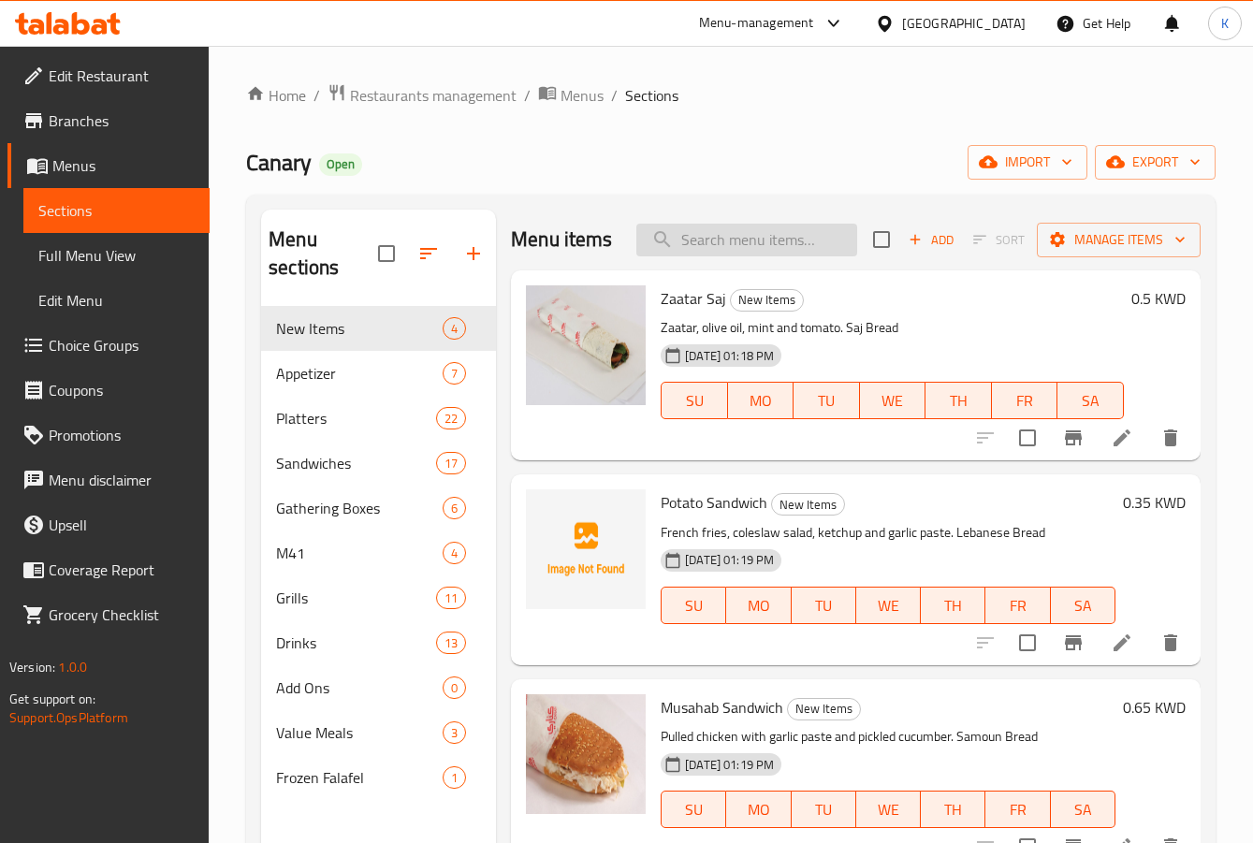
click at [697, 256] on input "search" at bounding box center [746, 240] width 221 height 33
paste input "Beef Madabas Supreme"
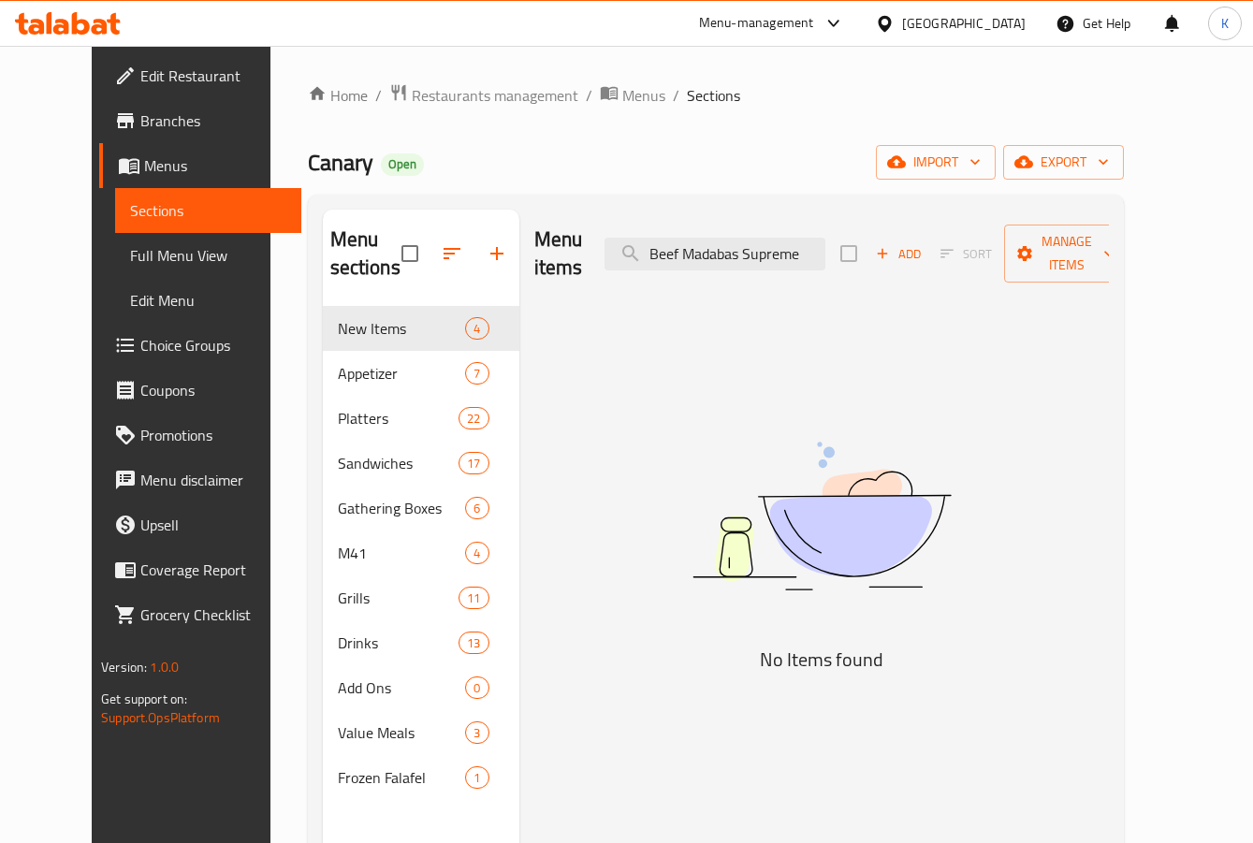
drag, startPoint x: 711, startPoint y: 244, endPoint x: 274, endPoint y: 180, distance: 441.8
click at [308, 180] on div "Home / Restaurants management / Menus / Sections Canary Open import export Menu…" at bounding box center [716, 575] width 816 height 984
click at [767, 240] on input "Madabas Supreme" at bounding box center [715, 254] width 221 height 33
click at [683, 247] on input "Madabas" at bounding box center [715, 254] width 221 height 33
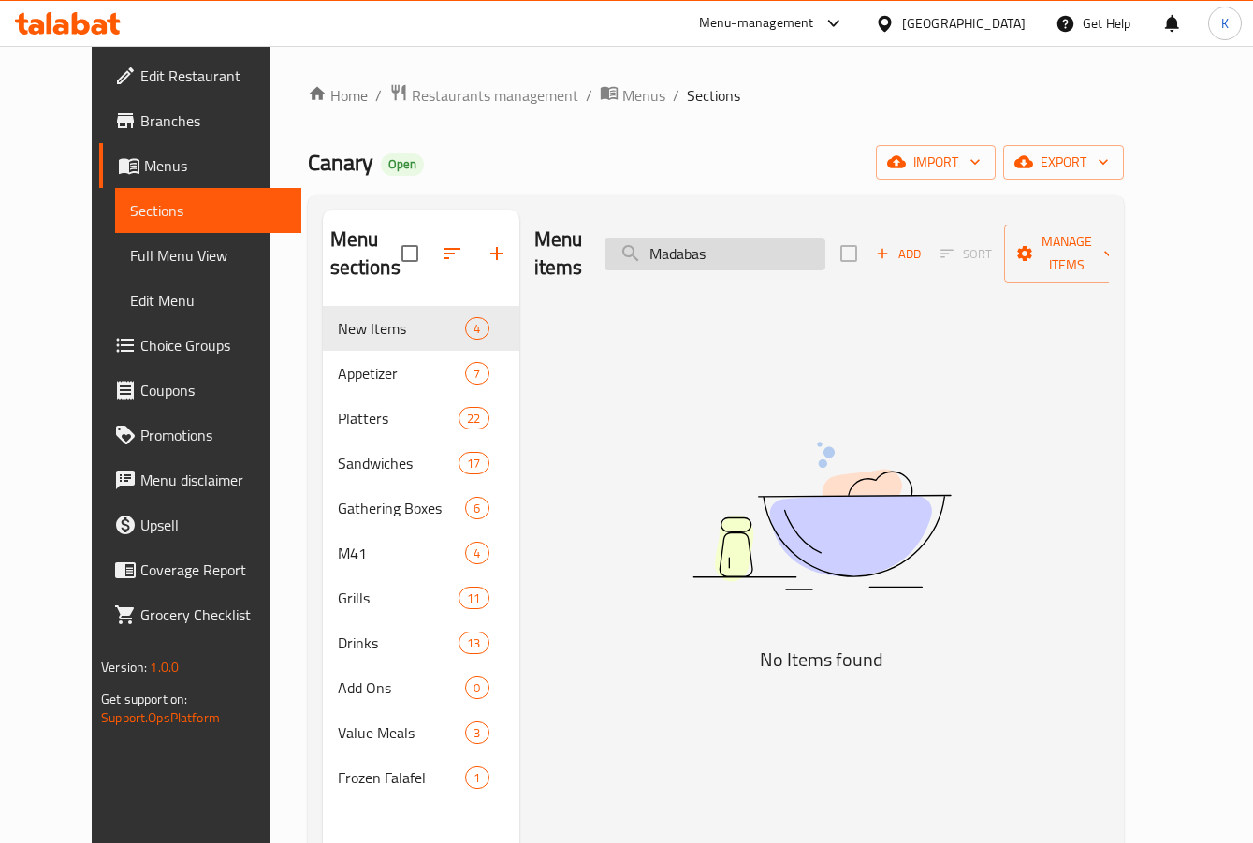
click at [759, 241] on input "Madabas" at bounding box center [715, 254] width 221 height 33
drag, startPoint x: 727, startPoint y: 239, endPoint x: 574, endPoint y: 223, distance: 154.3
click at [622, 217] on div "Menu items Mad Add Sort Manage items" at bounding box center [821, 254] width 575 height 89
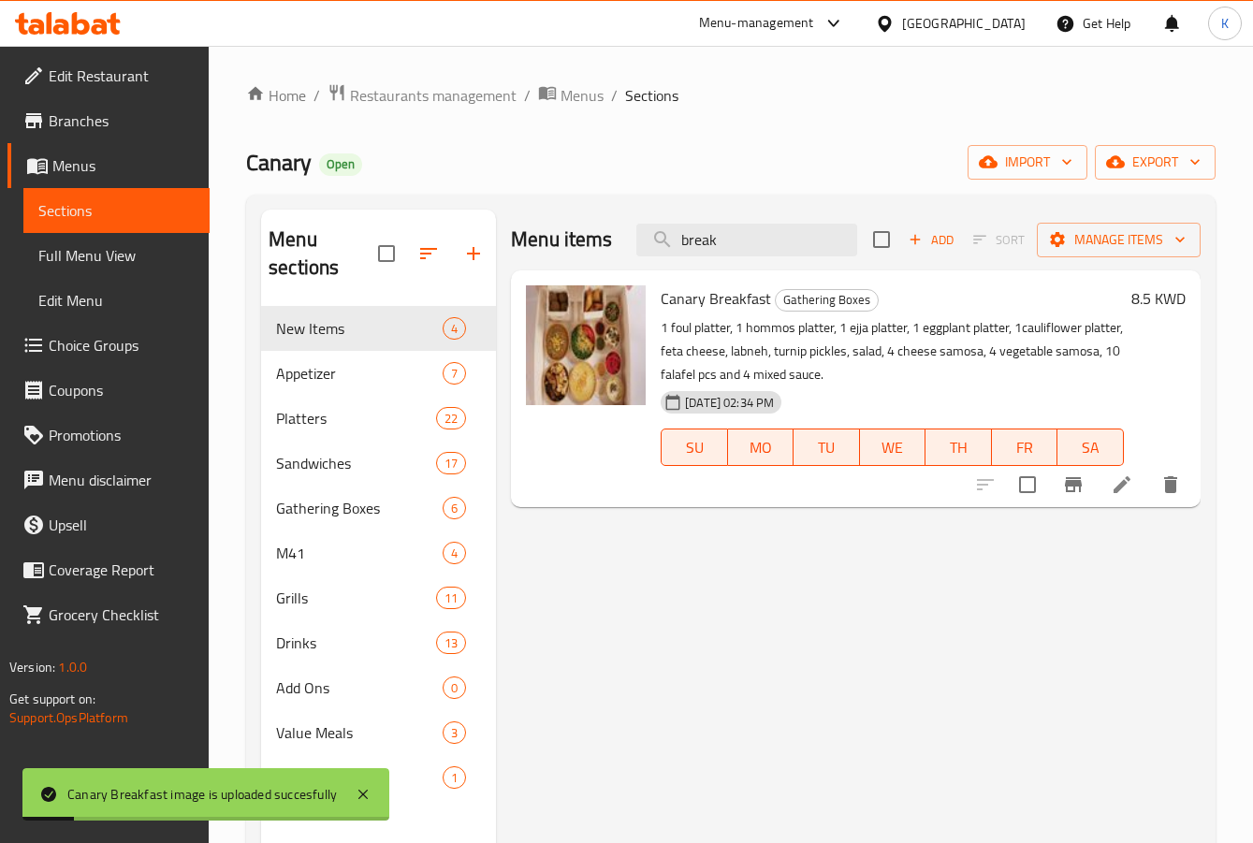
click at [696, 521] on div "Menu items break Add Sort Manage items Canary Breakfast Gathering Boxes 1 foul …" at bounding box center [848, 631] width 705 height 843
click at [707, 246] on input "break" at bounding box center [746, 240] width 221 height 33
paste input "cauliflower"
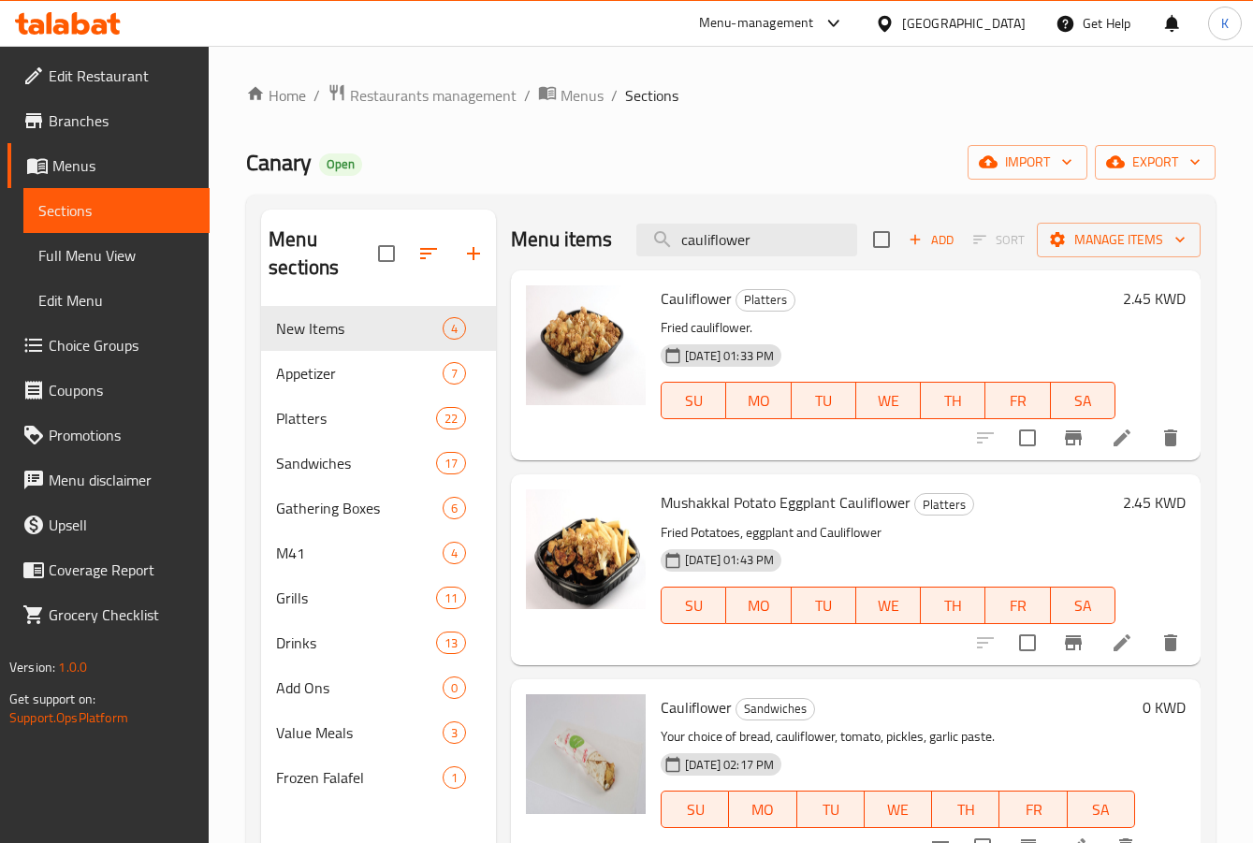
drag, startPoint x: 747, startPoint y: 259, endPoint x: 530, endPoint y: 214, distance: 221.7
click at [530, 214] on div "Menu items cauliflower Add Sort Manage items" at bounding box center [856, 240] width 690 height 61
paste input "Egg Supreme"
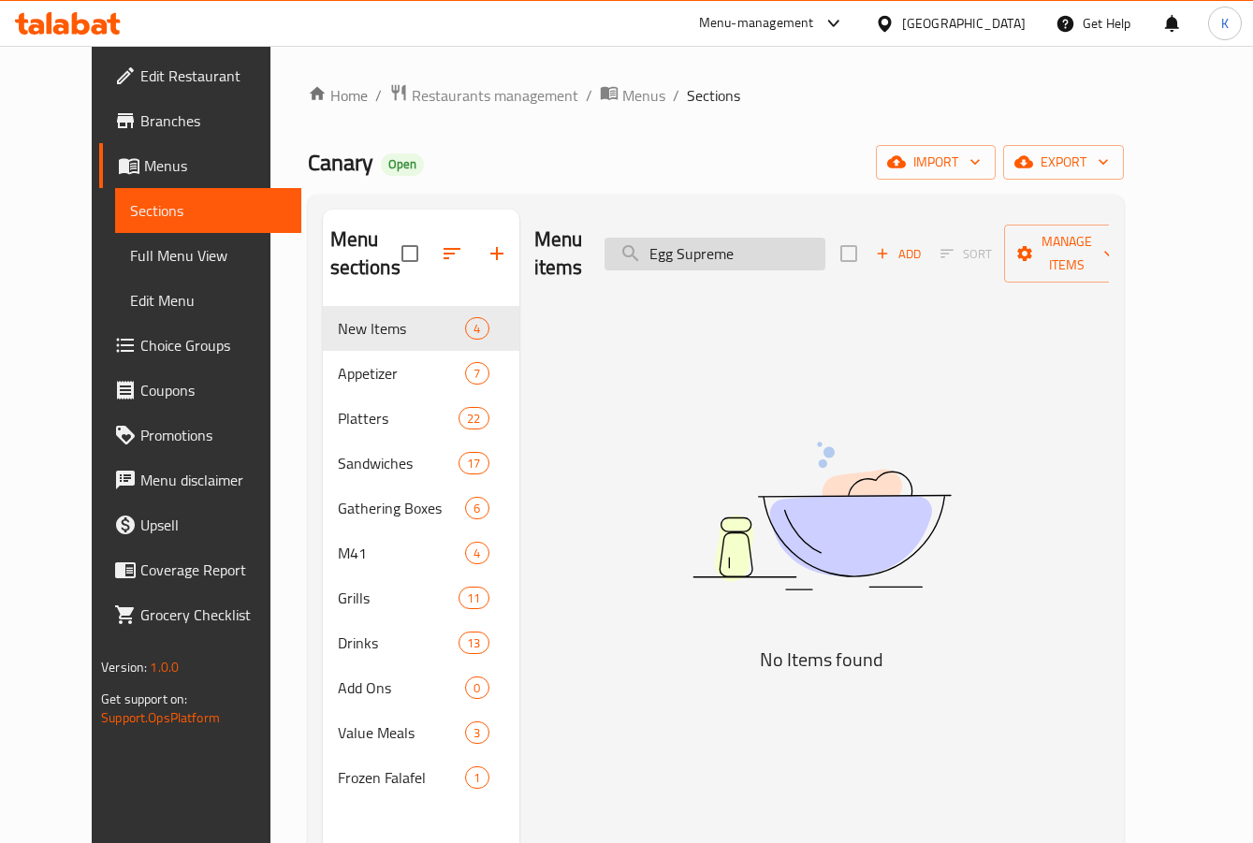
click at [692, 240] on input "Egg Supreme" at bounding box center [715, 254] width 221 height 33
paste input "search"
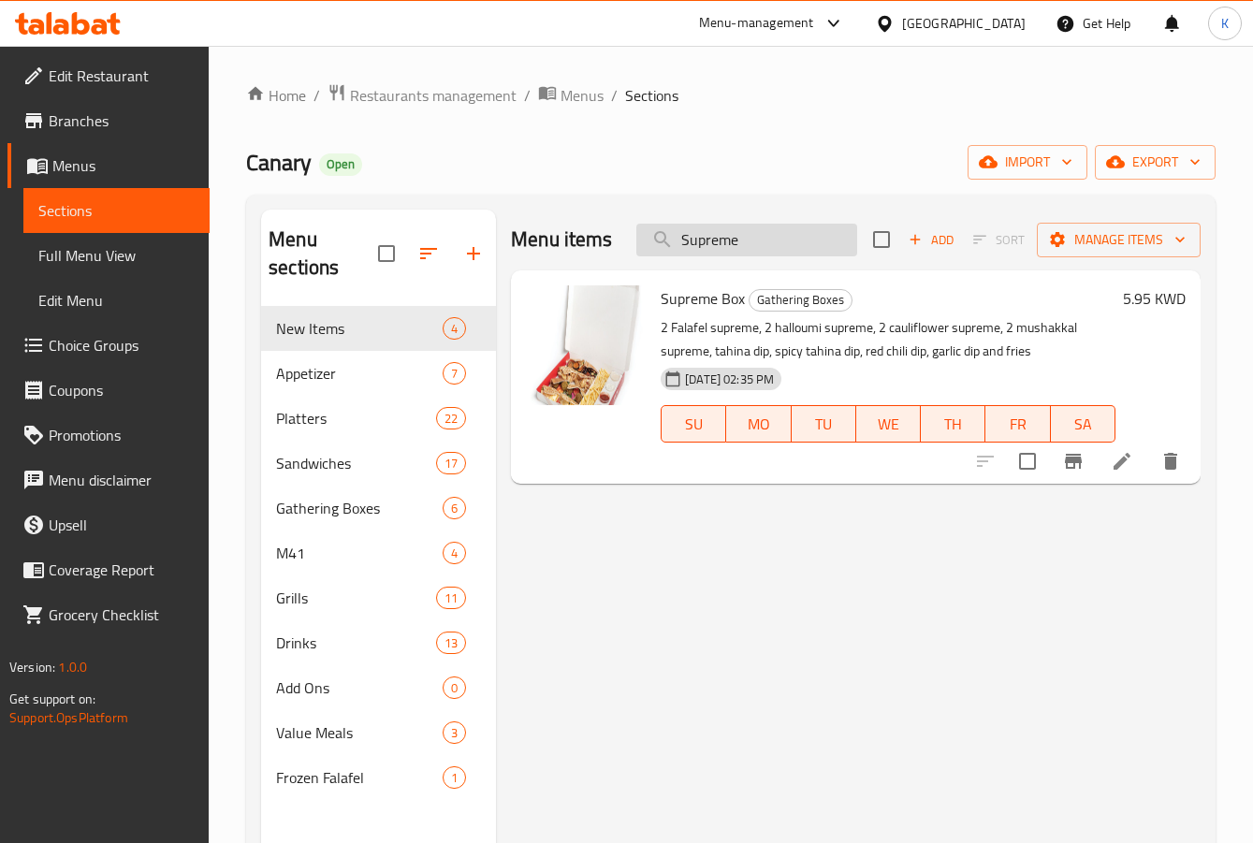
click at [721, 238] on input "Supreme" at bounding box center [746, 240] width 221 height 33
paste input "classic"
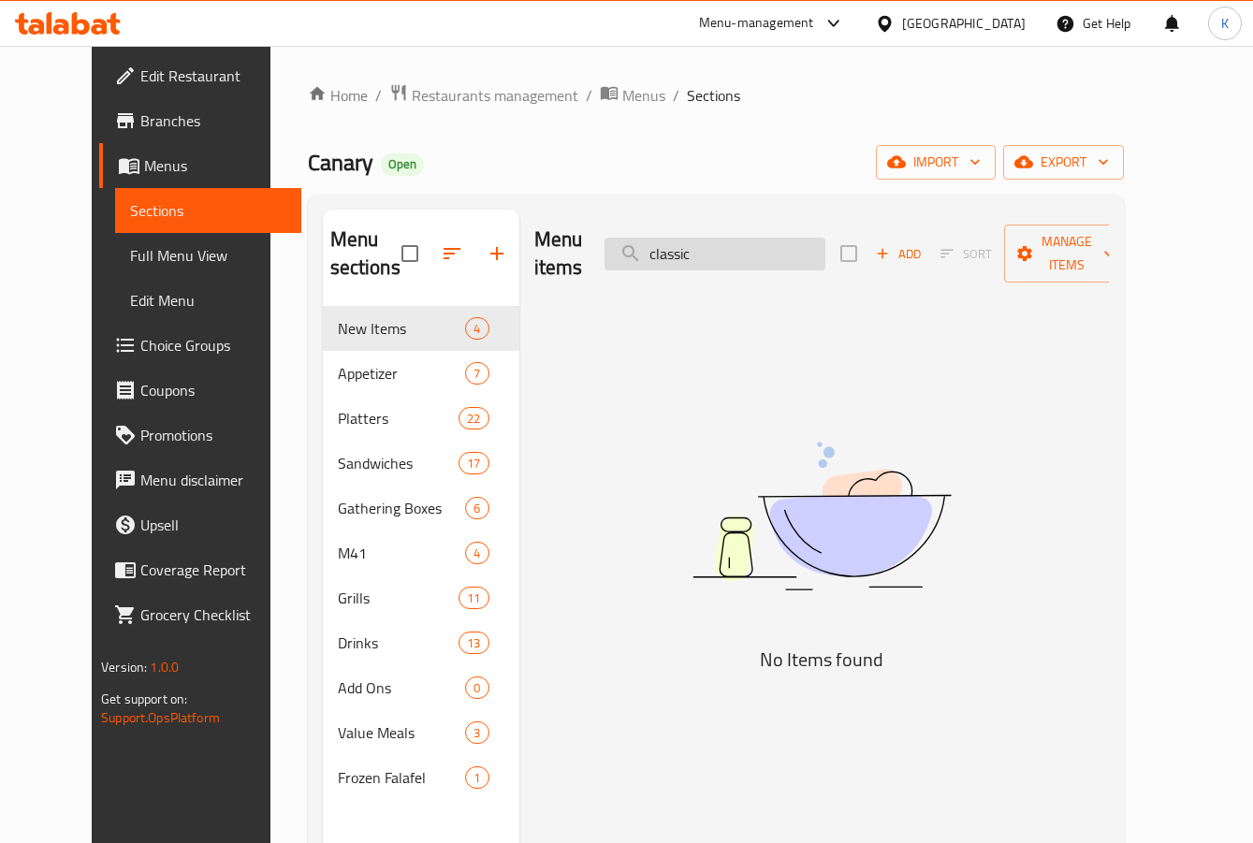
click at [693, 240] on input "classic" at bounding box center [715, 254] width 221 height 33
paste input "Samb"
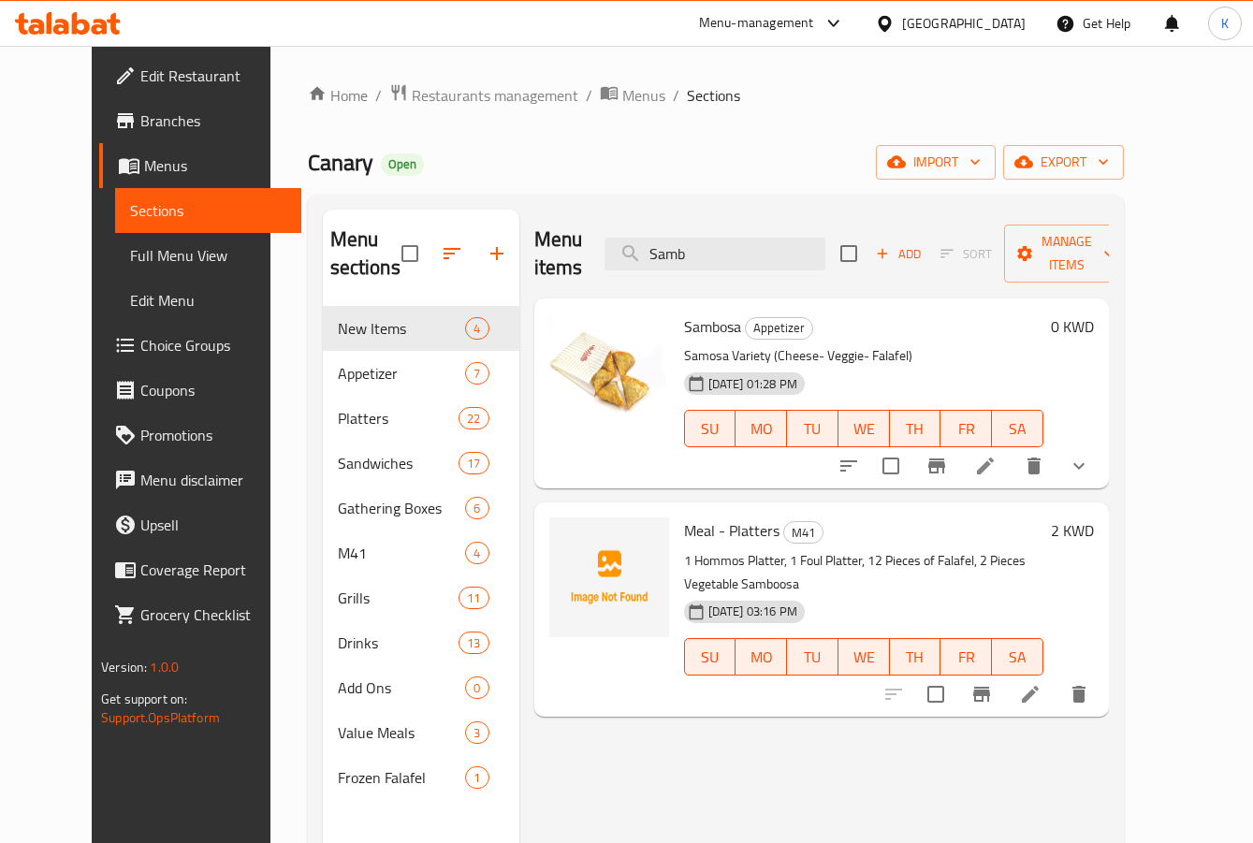
type input "Samb"
click at [613, 736] on div "Menu items Samb Add Sort Manage items Sambosa Appetizer Samosa Variety (Cheese-…" at bounding box center [814, 631] width 590 height 843
click at [1011, 32] on div "Kuwait" at bounding box center [964, 23] width 124 height 21
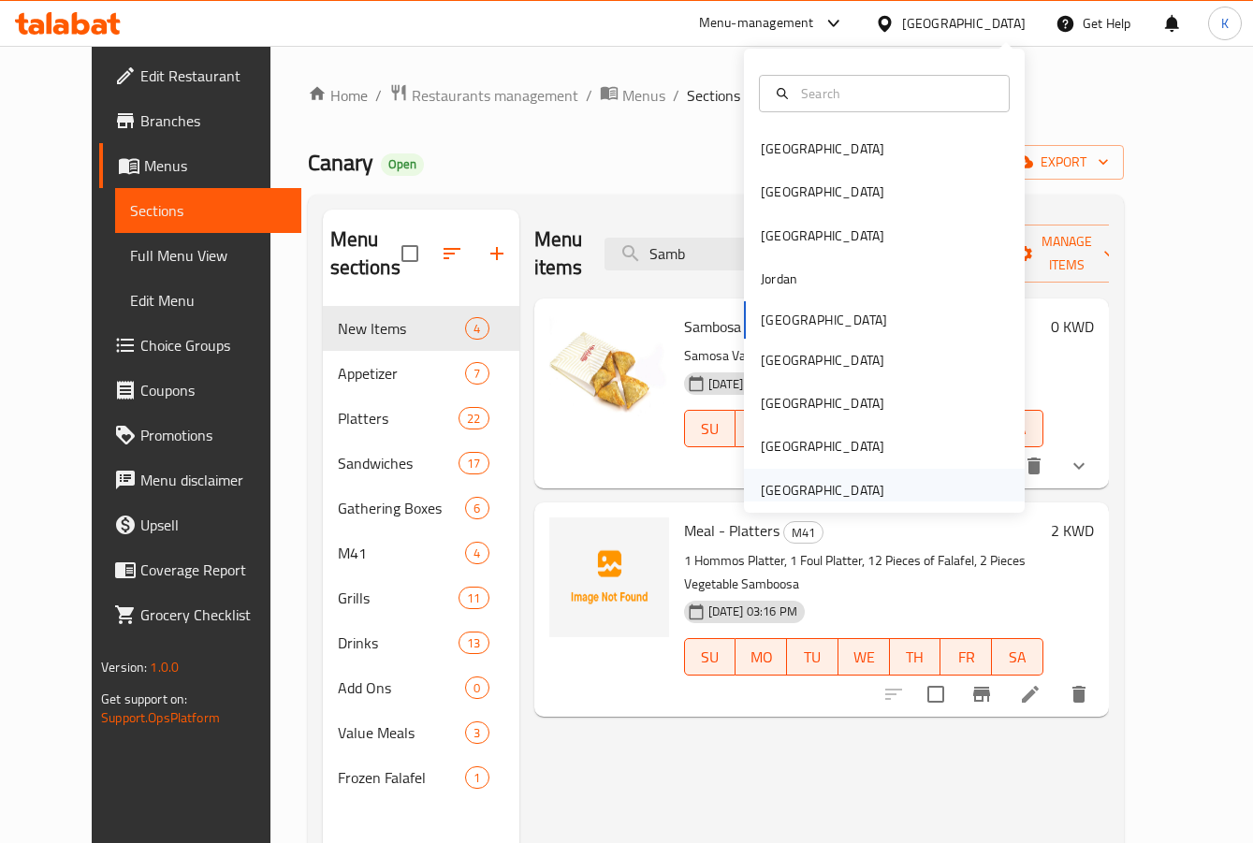
click at [890, 478] on div "[GEOGRAPHIC_DATA]" at bounding box center [884, 490] width 281 height 43
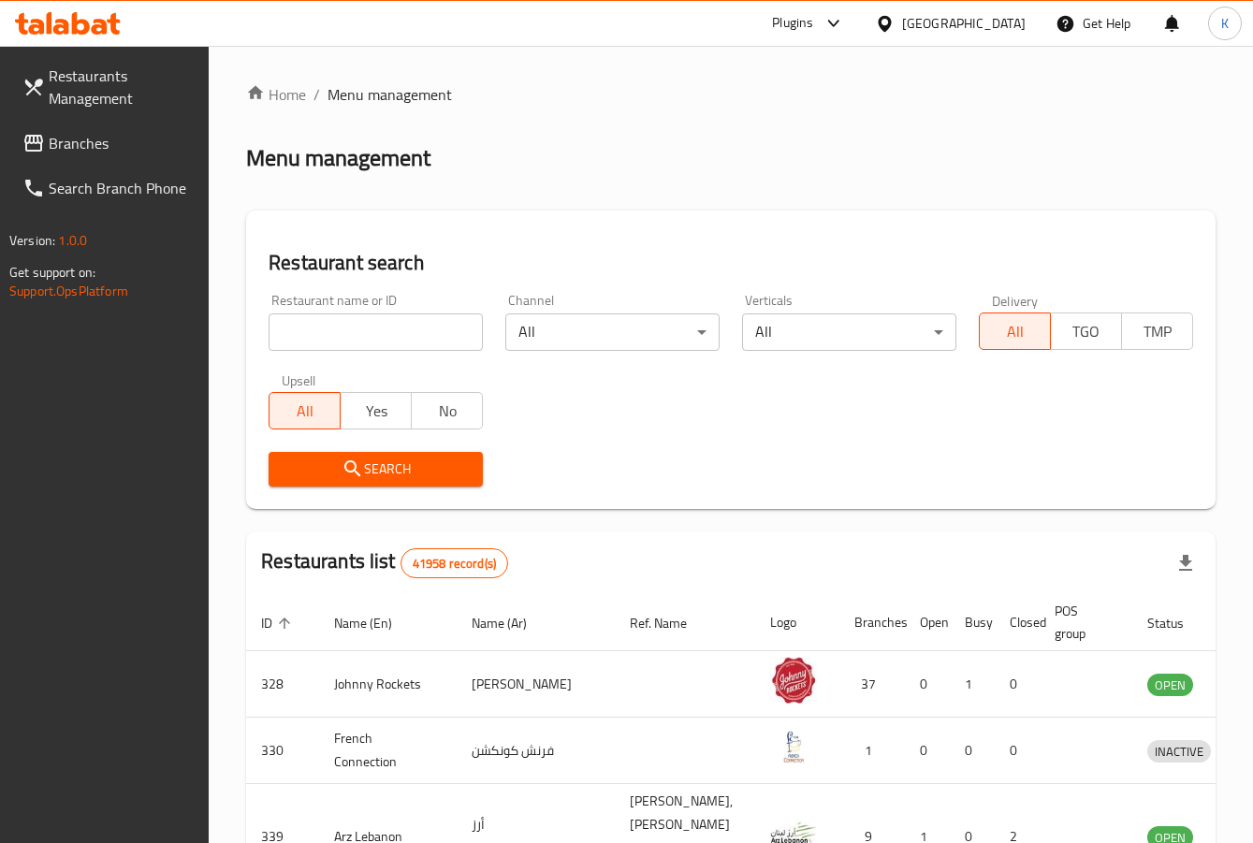
click at [95, 143] on span "Branches" at bounding box center [122, 143] width 146 height 22
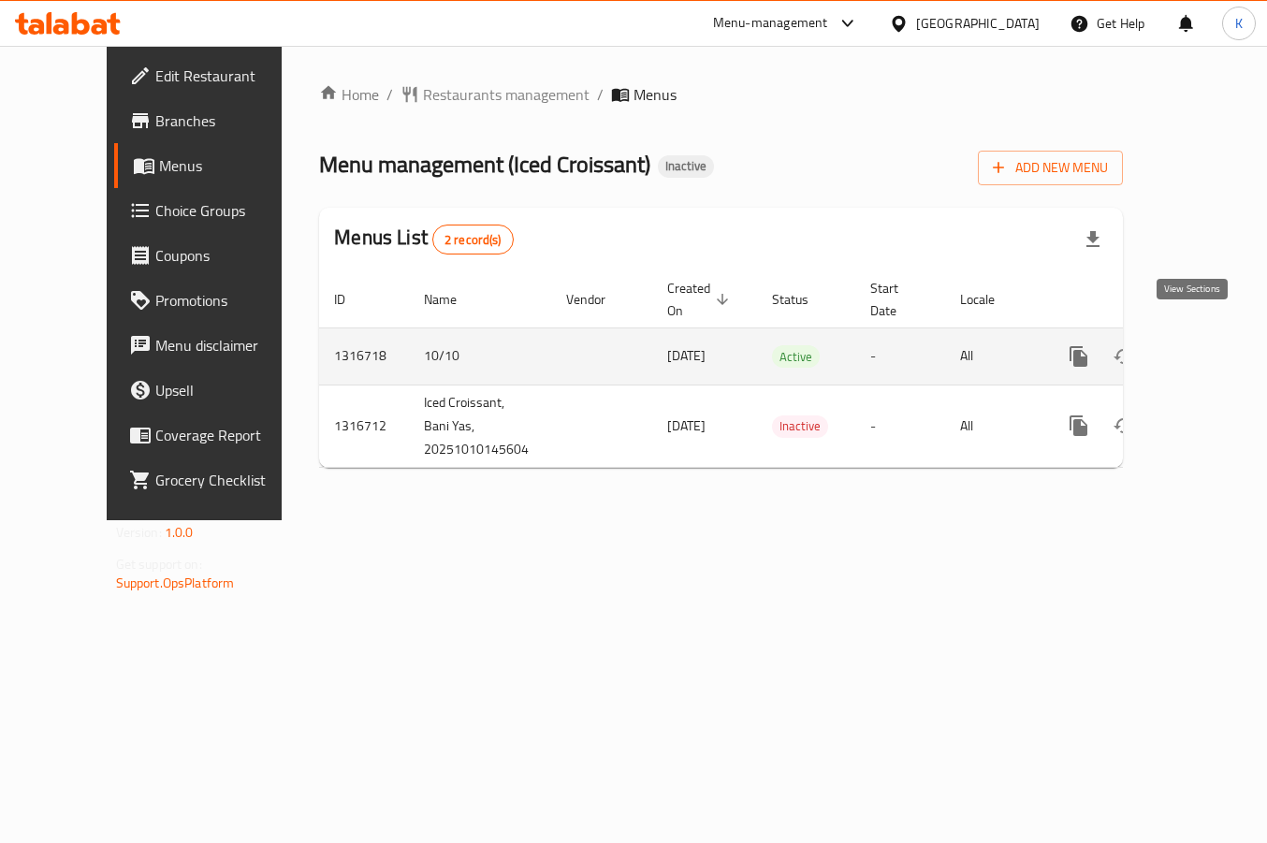
click at [1202, 345] on icon "enhanced table" at bounding box center [1213, 356] width 22 height 22
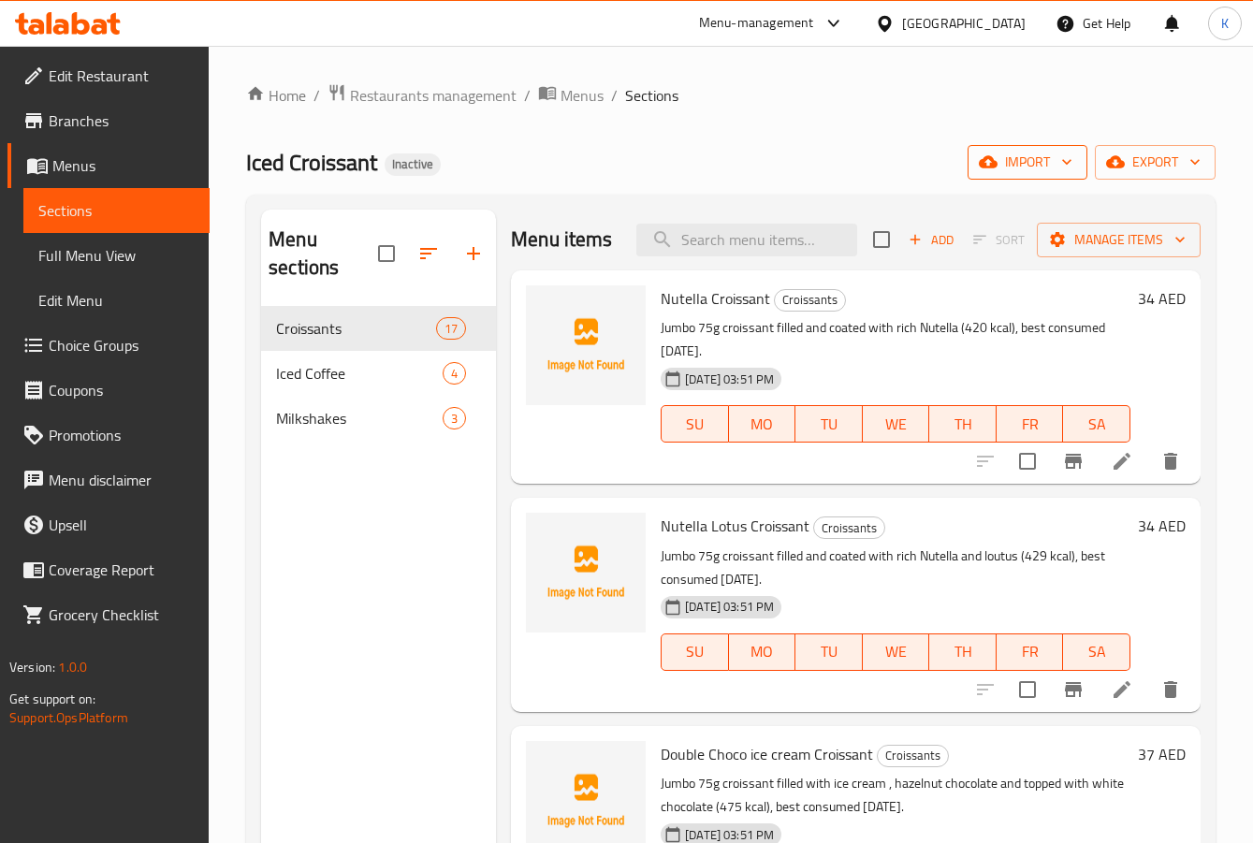
click at [1019, 168] on span "import" at bounding box center [1028, 162] width 90 height 23
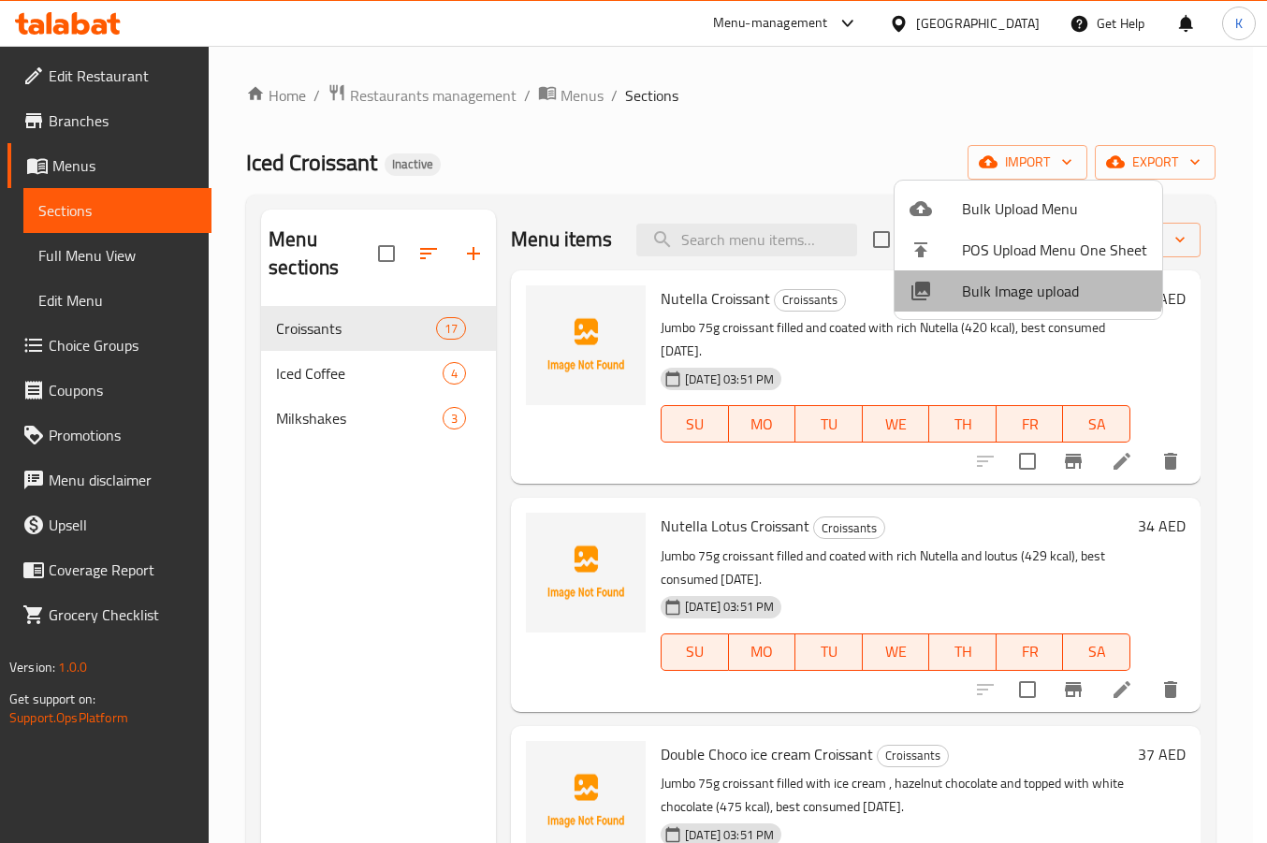
click at [1023, 280] on span "Bulk Image upload" at bounding box center [1054, 291] width 185 height 22
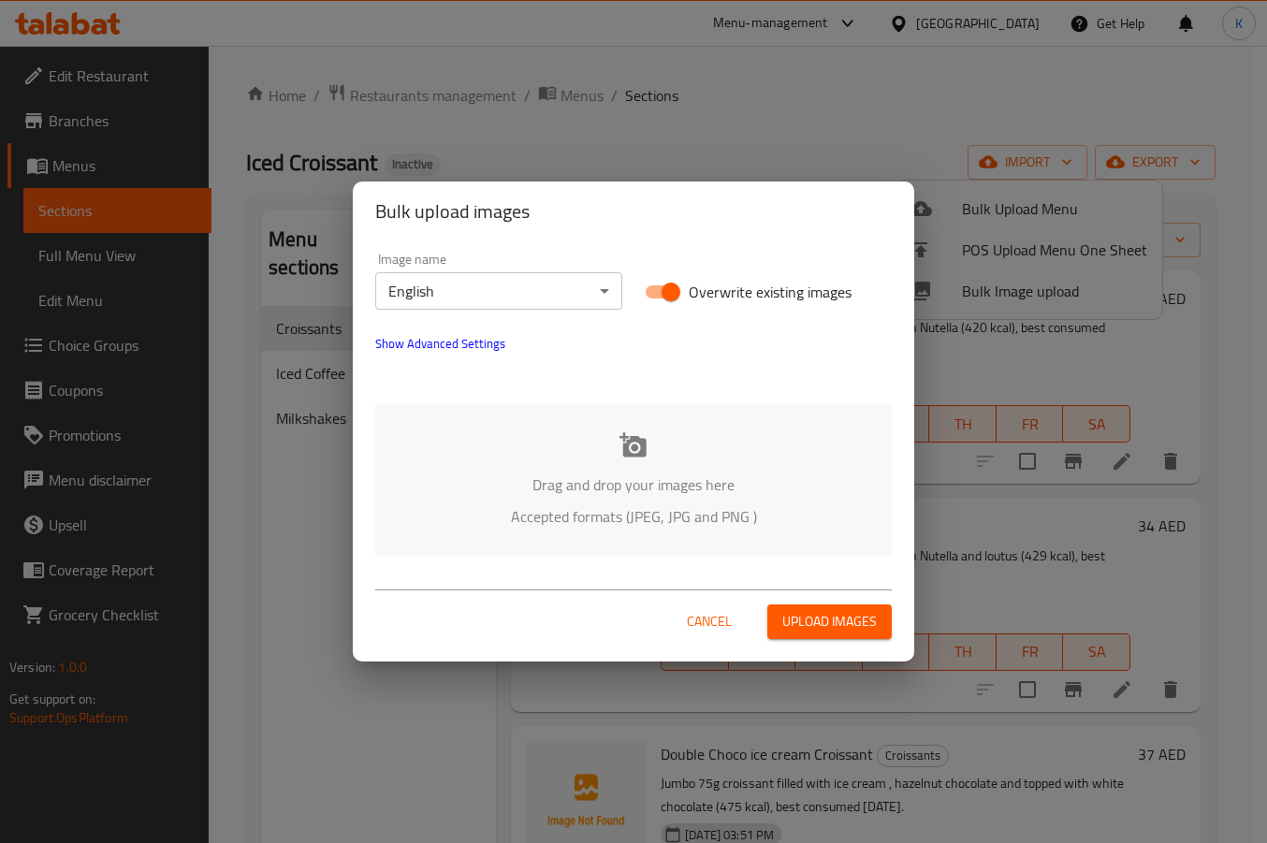
click at [528, 486] on p "Drag and drop your images here" at bounding box center [633, 485] width 460 height 22
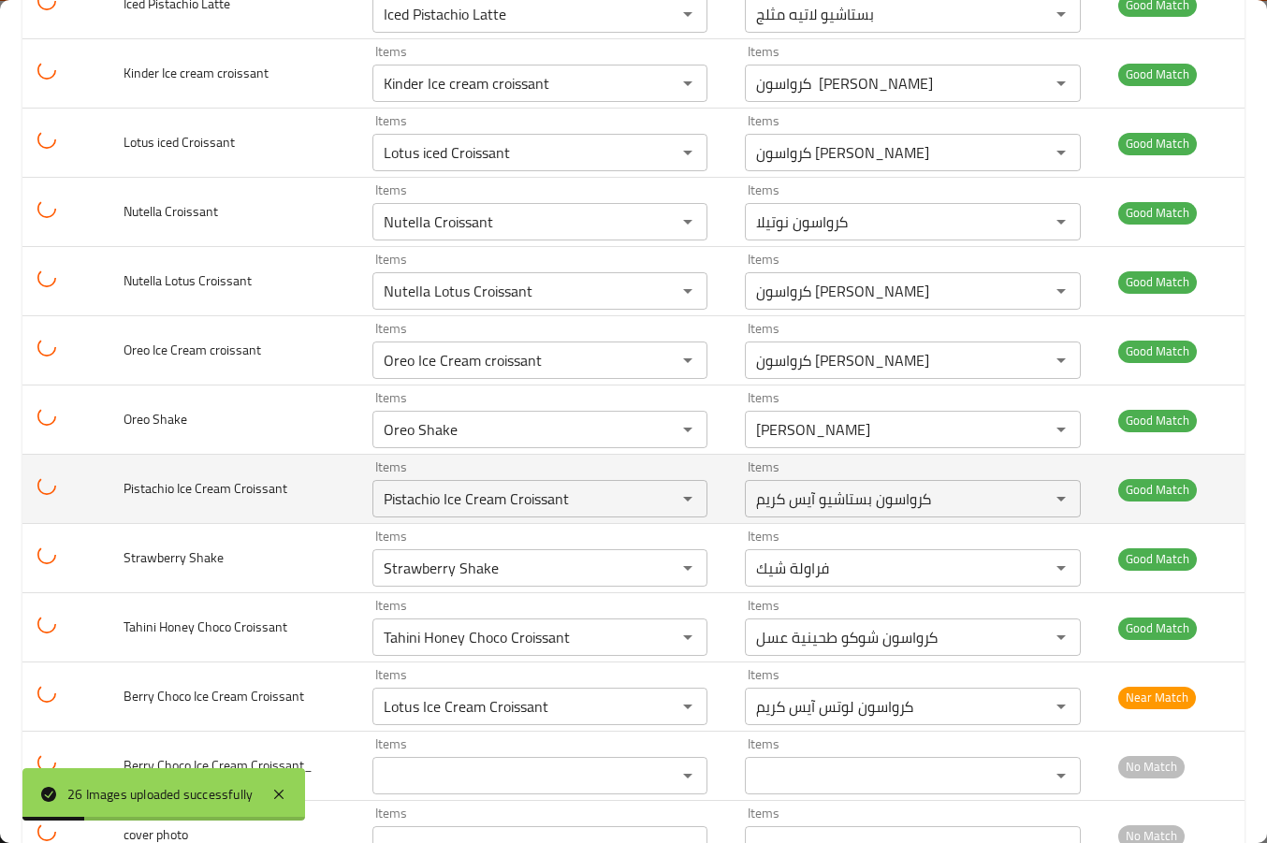
scroll to position [1281, 0]
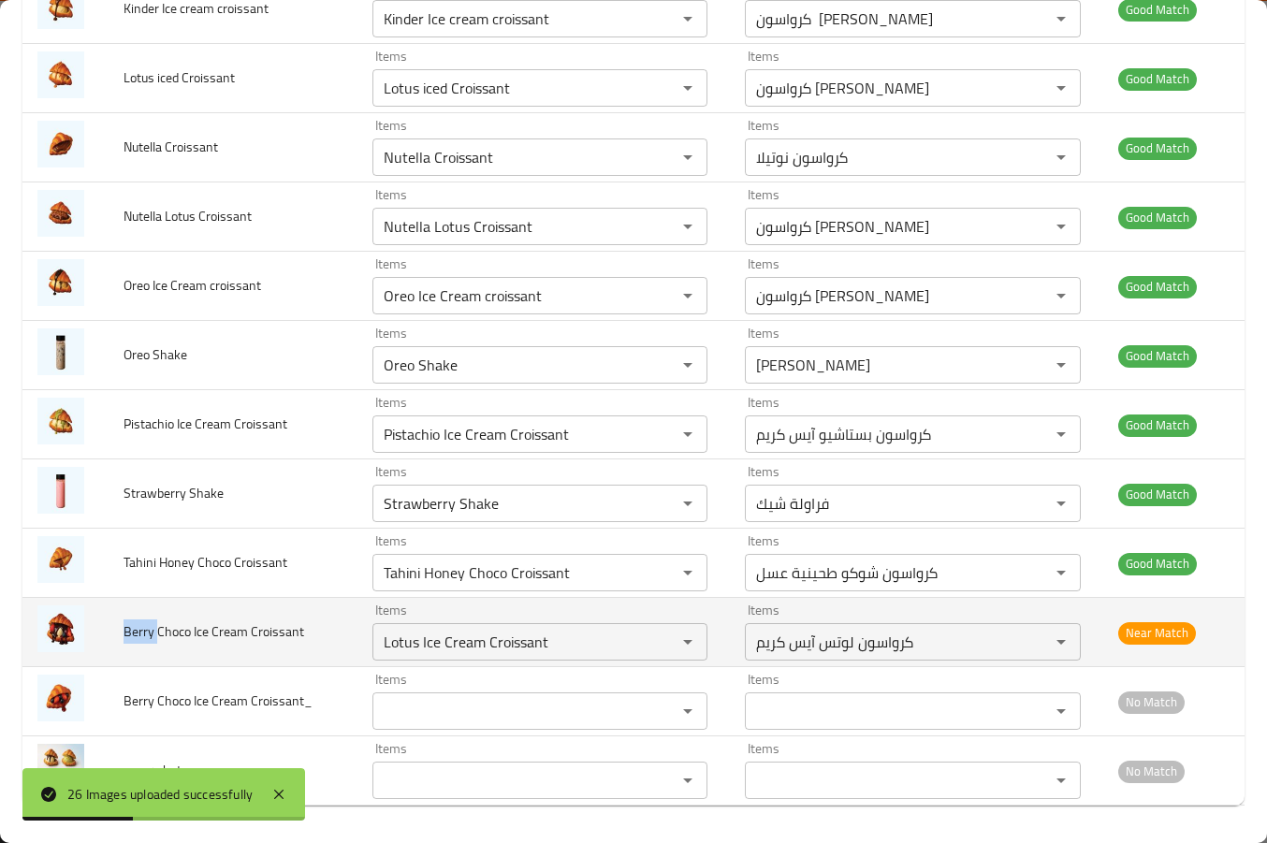
drag, startPoint x: 159, startPoint y: 629, endPoint x: 116, endPoint y: 630, distance: 43.1
click at [116, 630] on td "Berry Choco Ice Cream Croissant" at bounding box center [233, 632] width 249 height 69
copy span "Berry"
click at [390, 649] on Croissant "Lotus Ice Cream Croissant" at bounding box center [513, 642] width 270 height 26
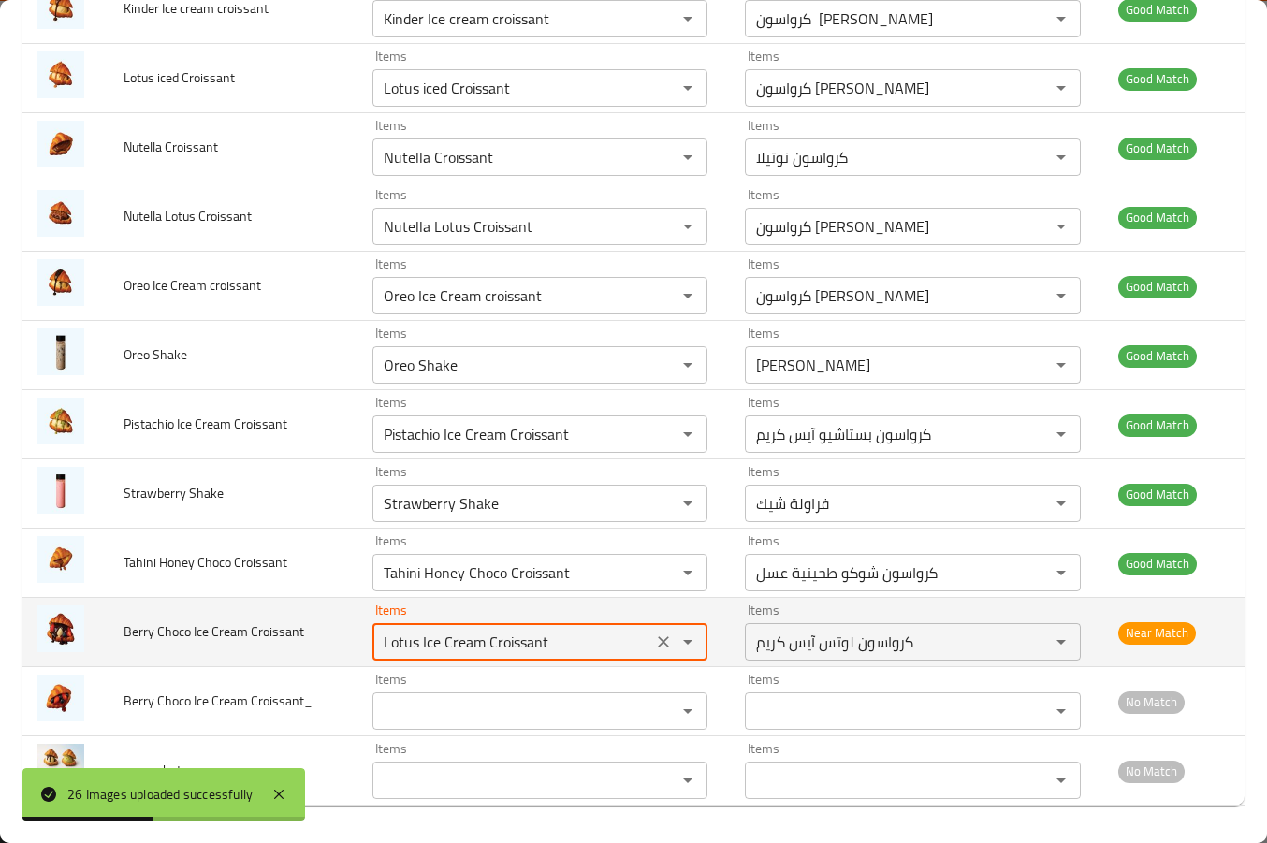
paste Croissant "Berry"
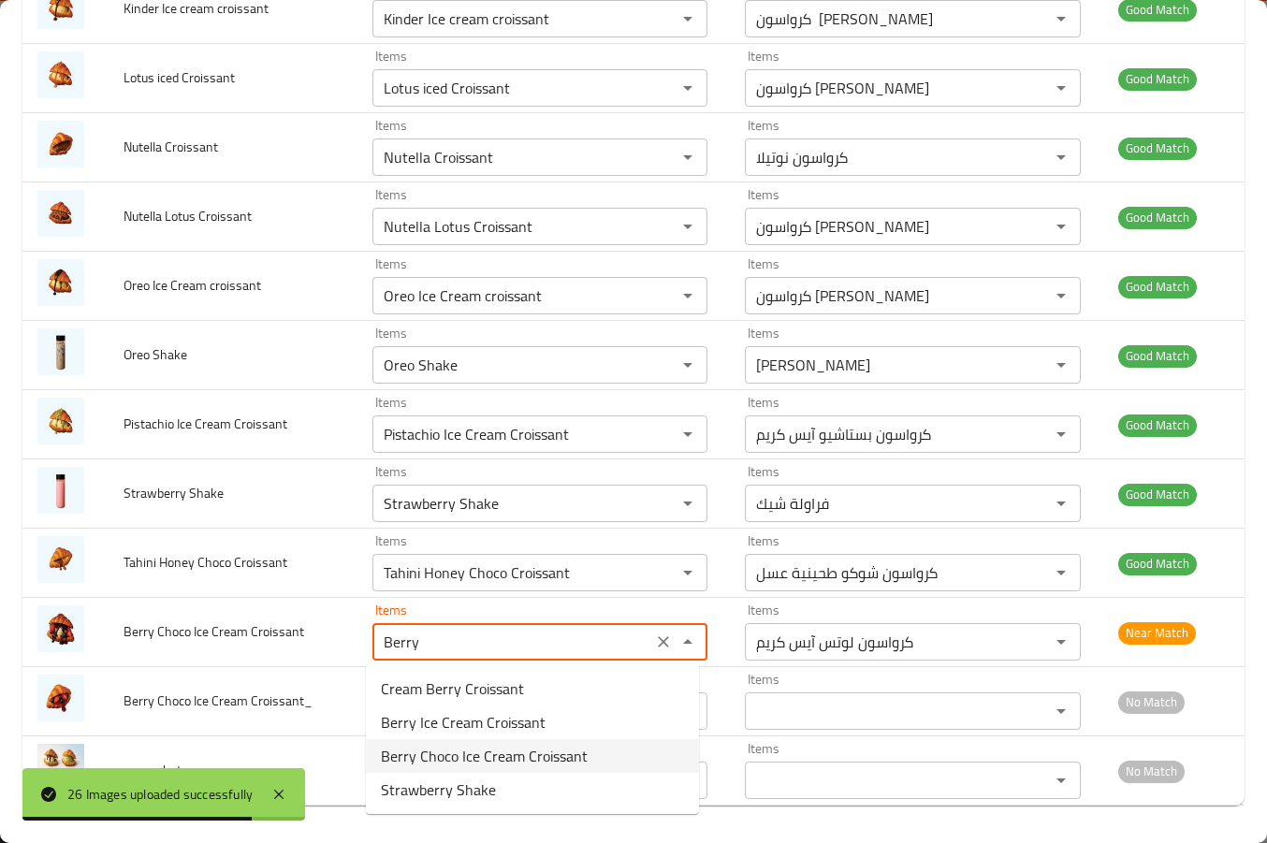
click at [455, 756] on span "Berry Choco Ice Cream Croissant" at bounding box center [484, 756] width 207 height 22
type Croissant "Berry Choco Ice Cream Croissant"
type Croissant-ar "كرواسون توت شوكو آيس كريم"
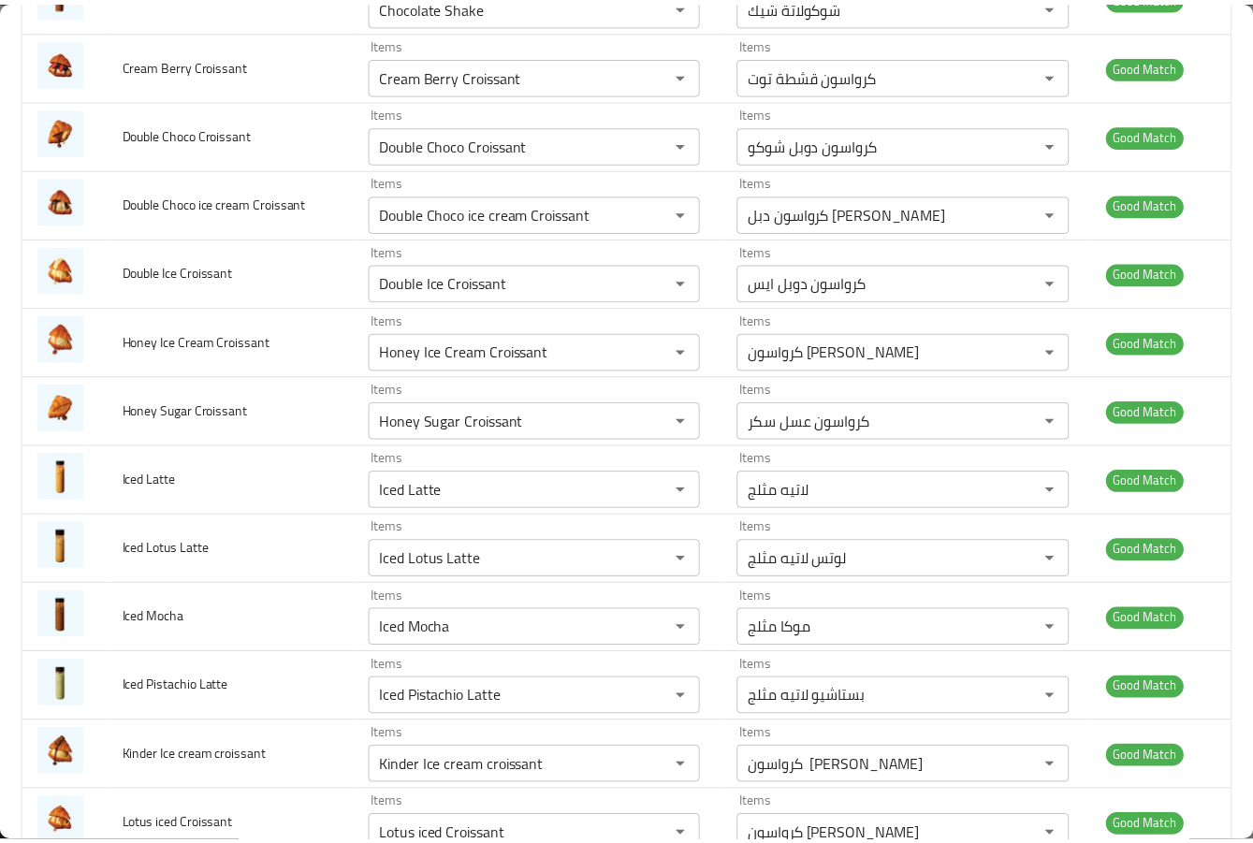
scroll to position [0, 0]
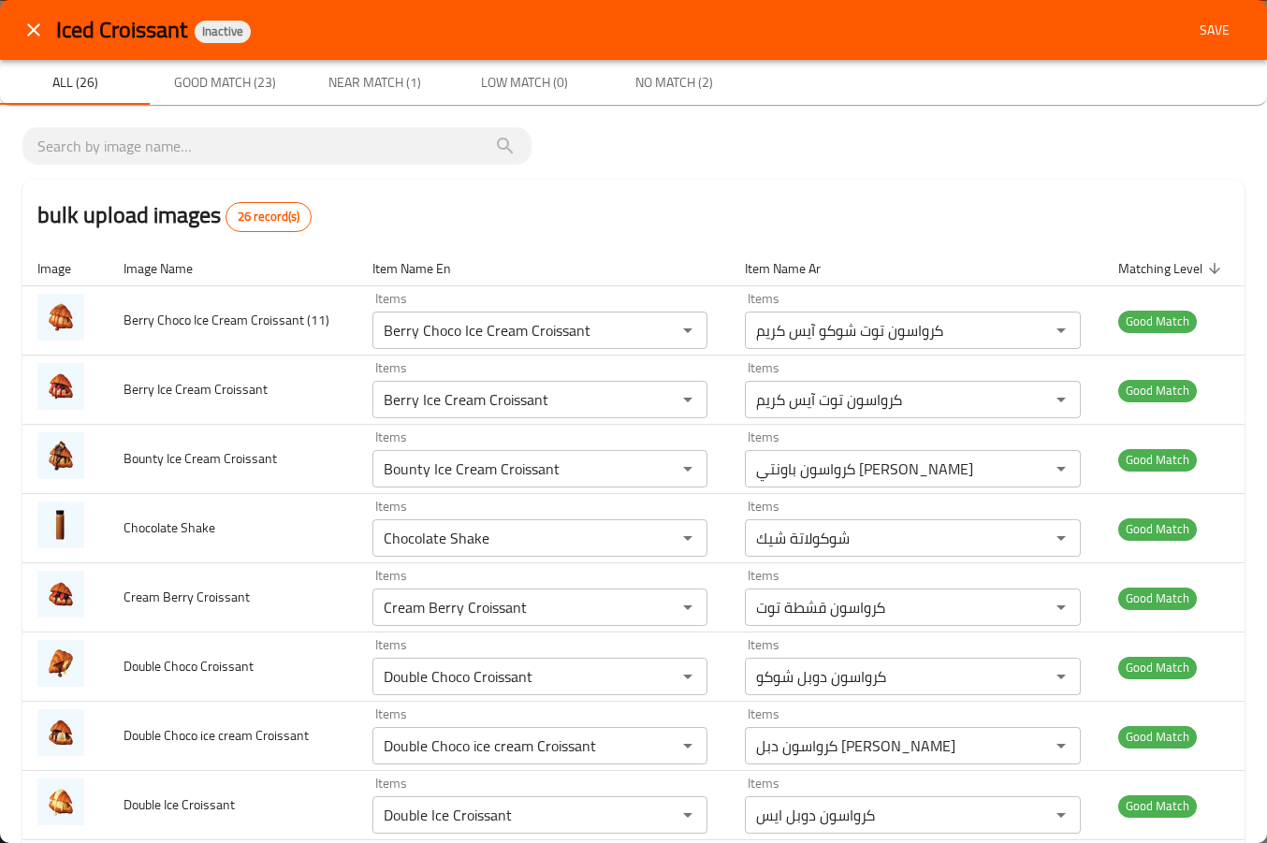
type Croissant "Berry Choco Ice Cream Croissant"
click at [1192, 31] on span "Save" at bounding box center [1214, 30] width 45 height 23
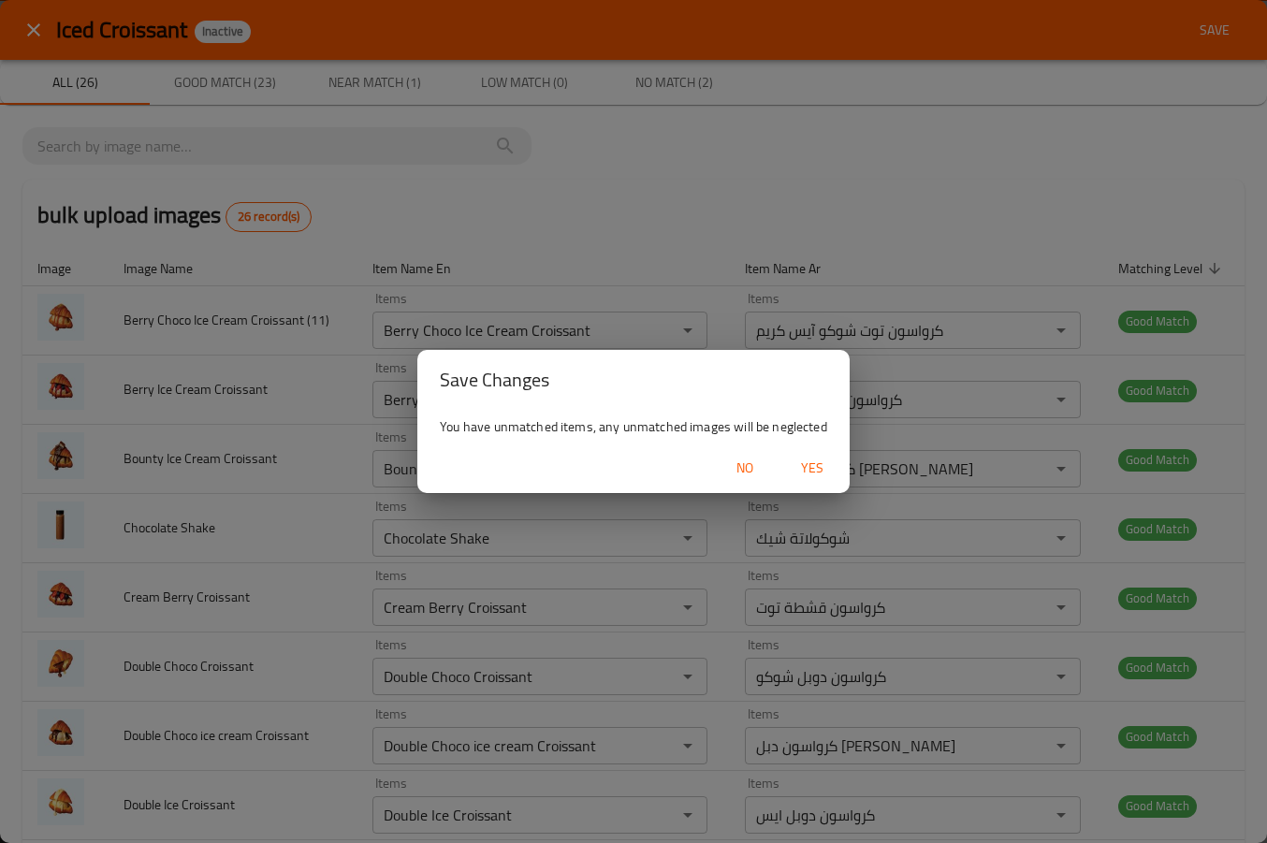
click at [758, 471] on span "No" at bounding box center [744, 468] width 45 height 23
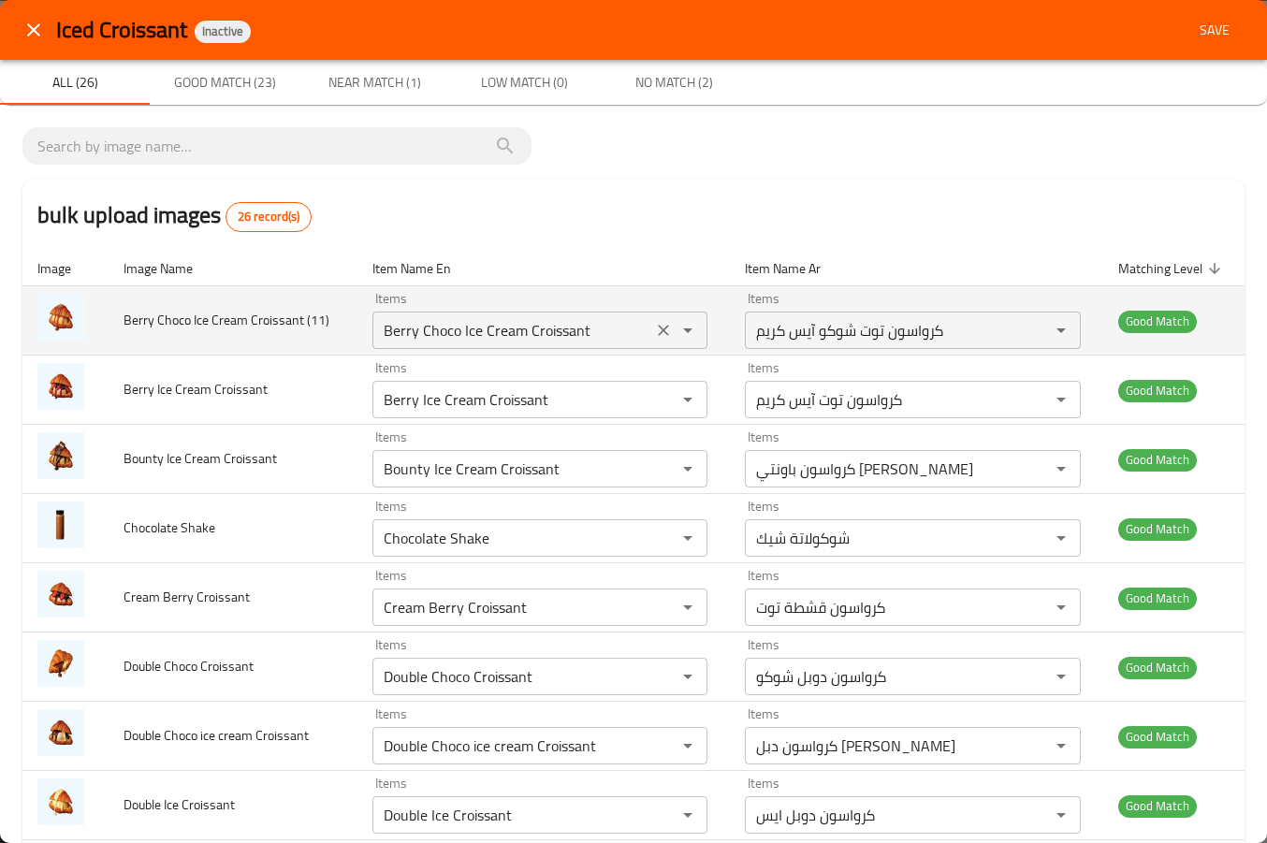
click at [660, 332] on icon "Clear" at bounding box center [663, 330] width 19 height 19
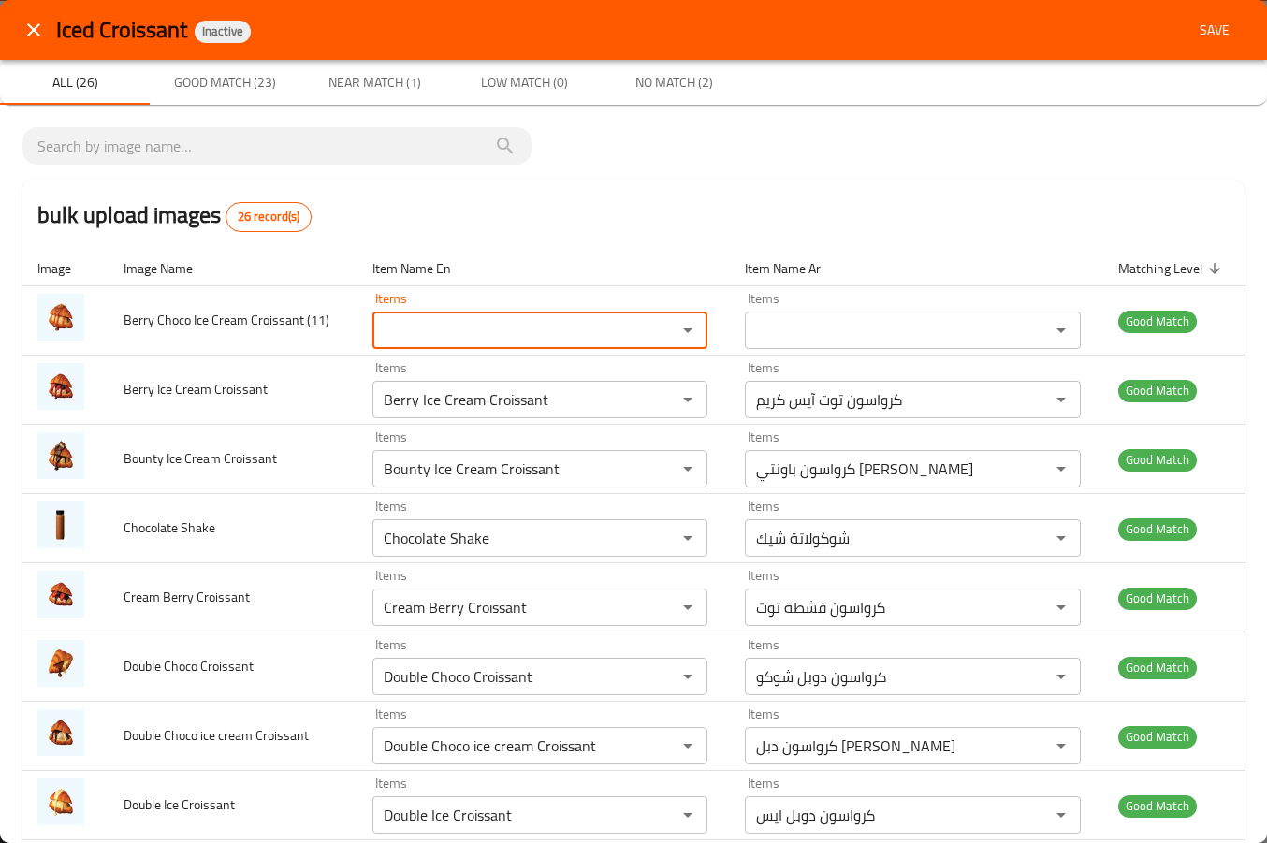
click at [1192, 25] on span "Save" at bounding box center [1214, 30] width 45 height 23
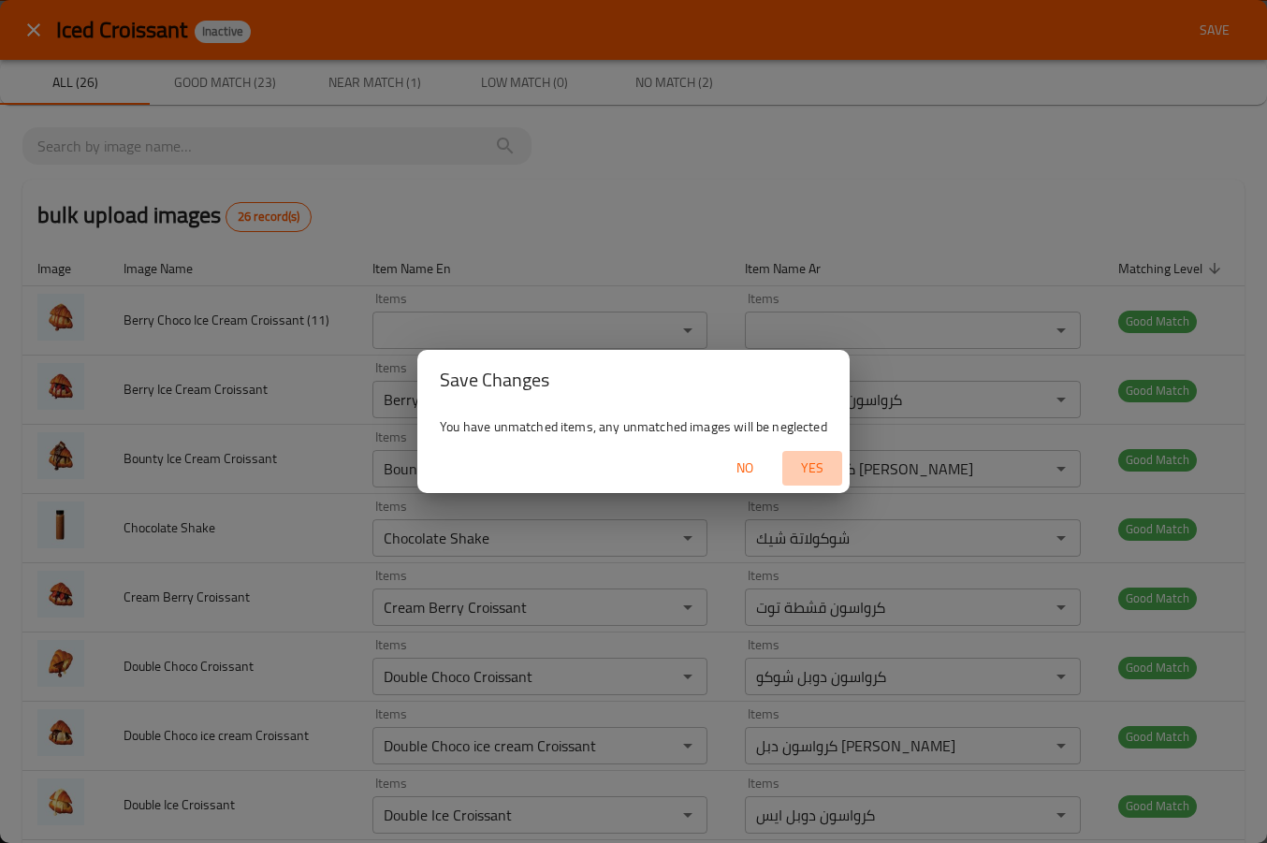
click at [822, 464] on span "Yes" at bounding box center [812, 468] width 45 height 23
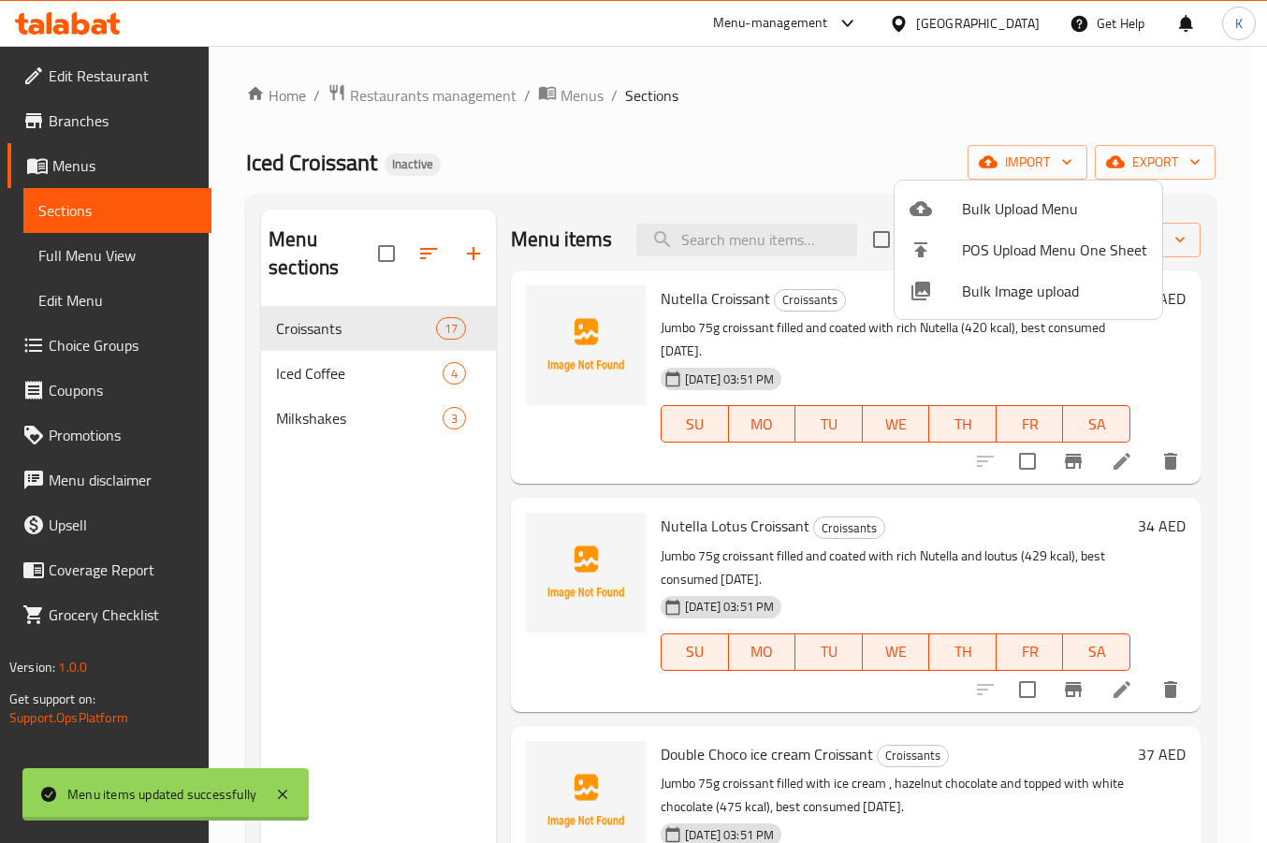
click at [114, 252] on div at bounding box center [633, 421] width 1267 height 843
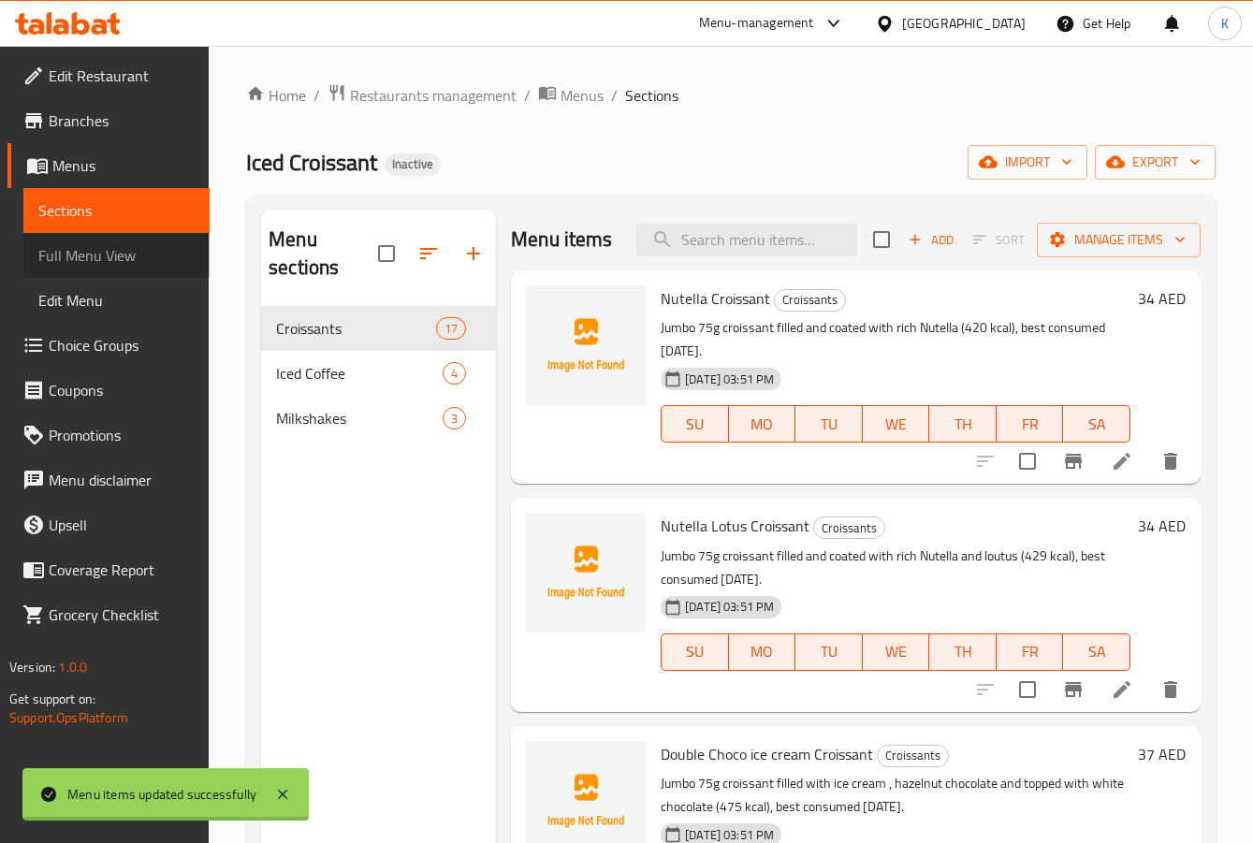
click at [114, 252] on span "Full Menu View" at bounding box center [116, 255] width 156 height 22
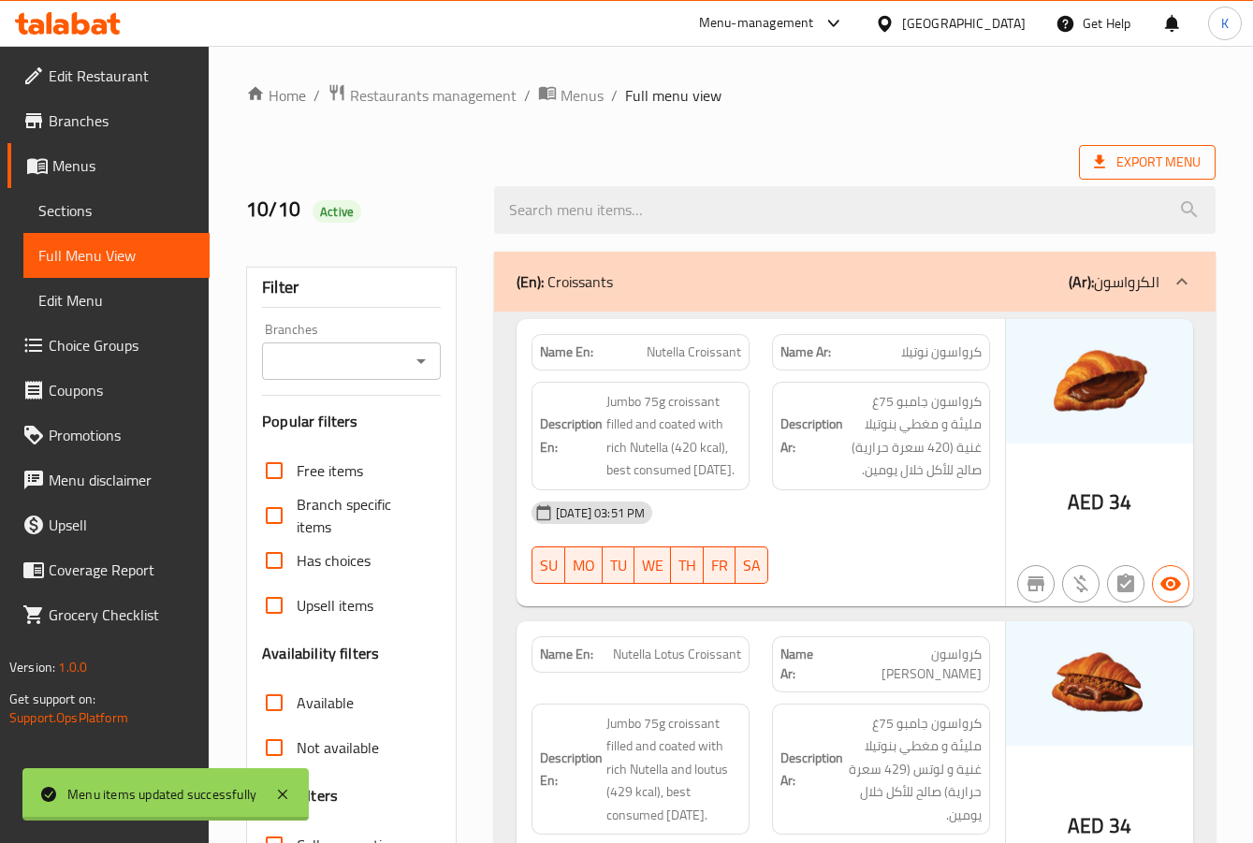
click at [1107, 160] on icon at bounding box center [1099, 162] width 19 height 19
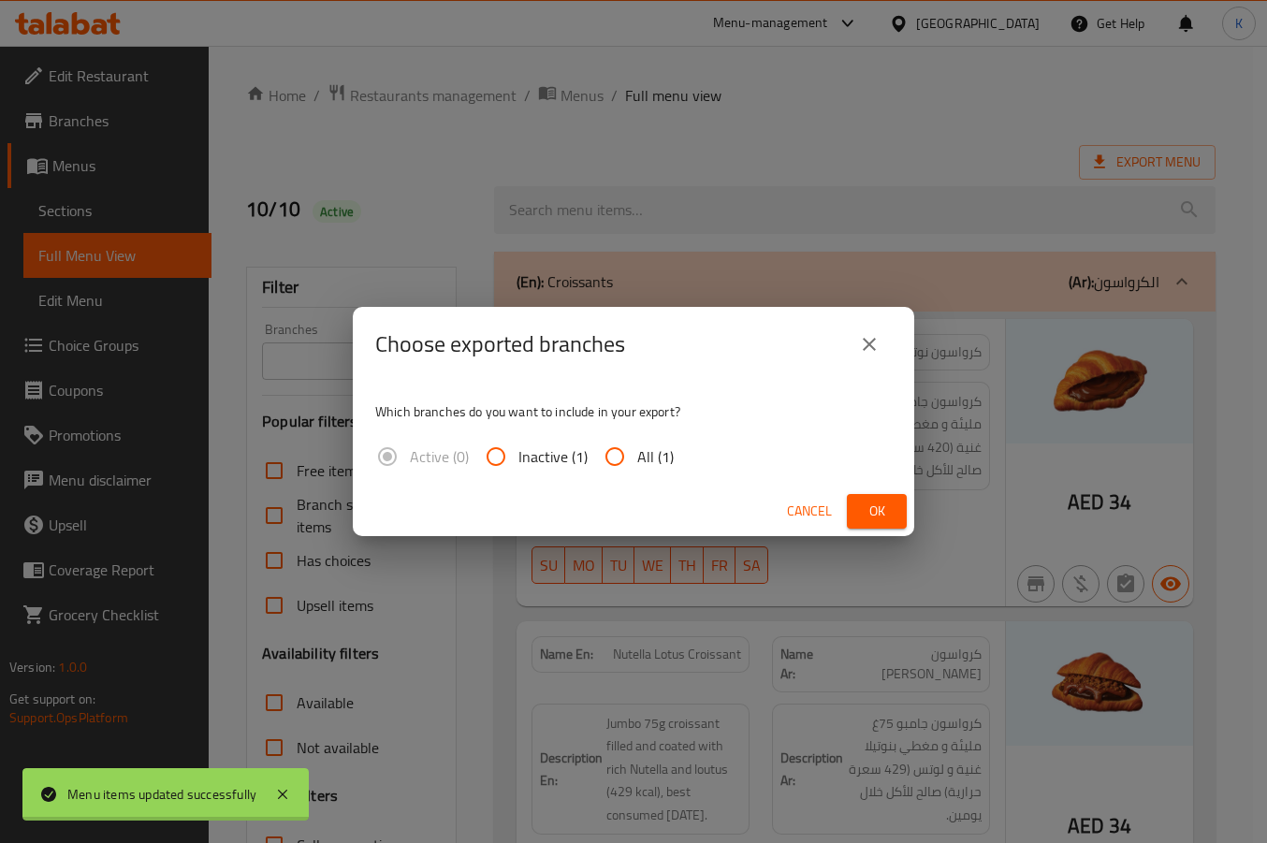
click at [634, 445] on input "All (1)" at bounding box center [614, 456] width 45 height 45
radio input "true"
click at [882, 513] on span "Ok" at bounding box center [877, 511] width 30 height 23
